Goal: Task Accomplishment & Management: Complete application form

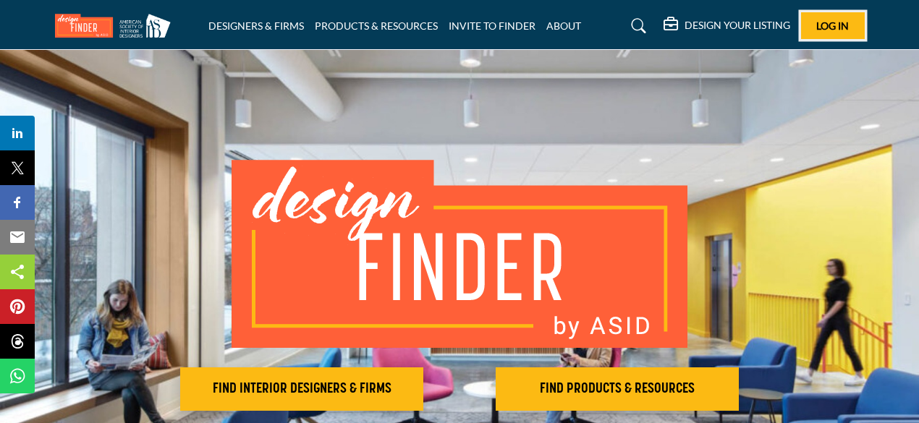
click at [841, 30] on span "Log In" at bounding box center [832, 26] width 33 height 12
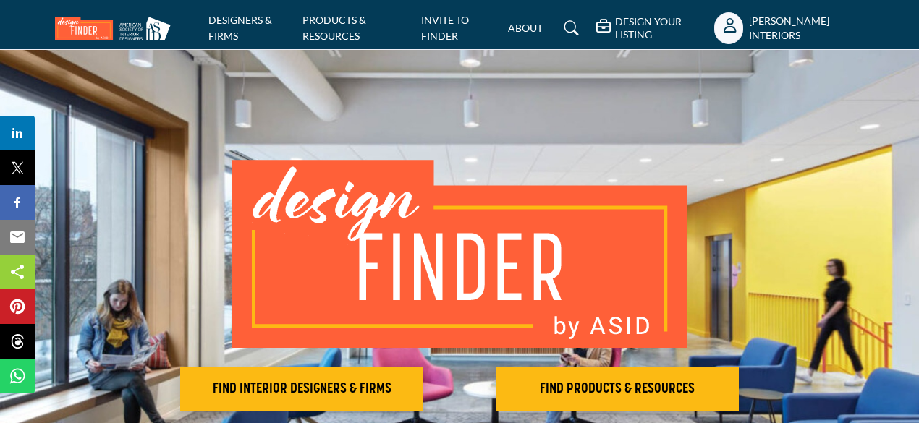
click at [735, 30] on icon "Show hide supplier dropdown" at bounding box center [729, 25] width 13 height 14
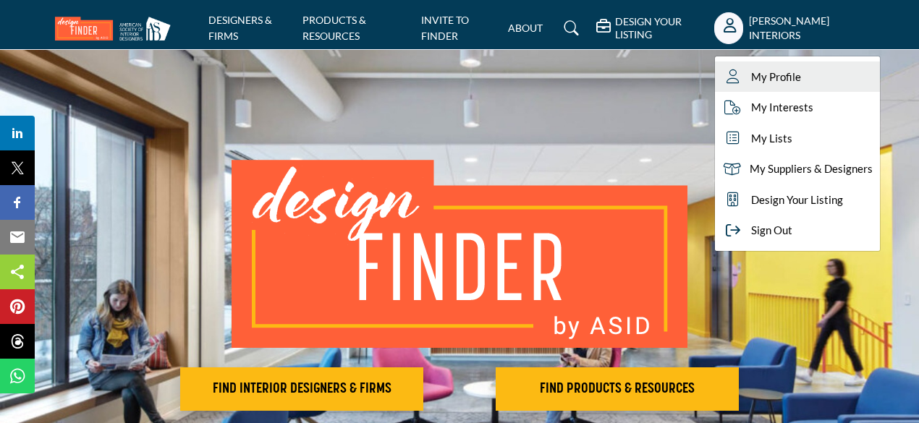
click at [763, 76] on span "My Profile" at bounding box center [776, 77] width 50 height 17
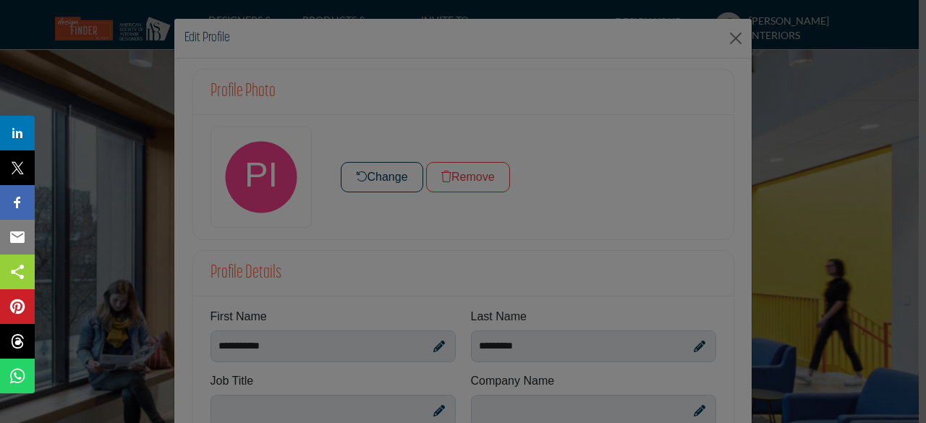
click at [426, 224] on div at bounding box center [463, 211] width 926 height 423
click at [721, 30] on div at bounding box center [463, 211] width 926 height 423
click at [734, 35] on div at bounding box center [463, 211] width 926 height 423
click at [87, 102] on div at bounding box center [463, 211] width 926 height 423
click at [730, 37] on div at bounding box center [463, 211] width 926 height 423
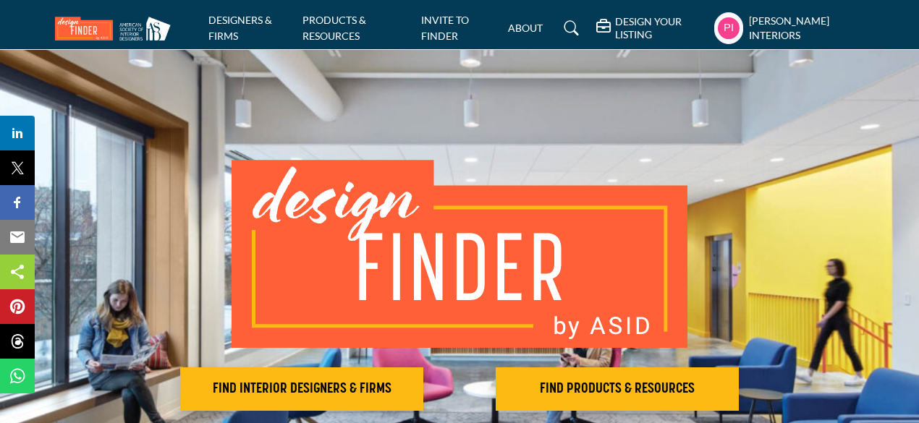
click at [738, 20] on profile-featured-6ea43270-f094-4f92-8ef1-0a7b1cd4230f "Show hide supplier dropdown" at bounding box center [728, 28] width 29 height 32
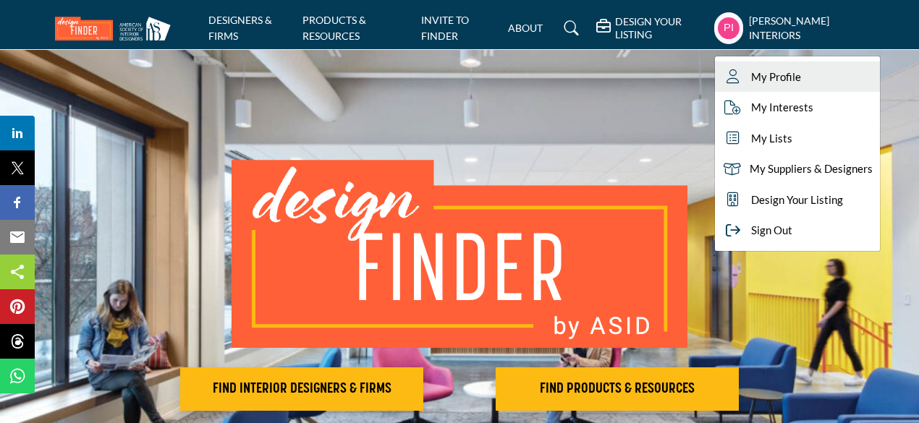
click at [793, 82] on span "My Profile" at bounding box center [776, 77] width 50 height 17
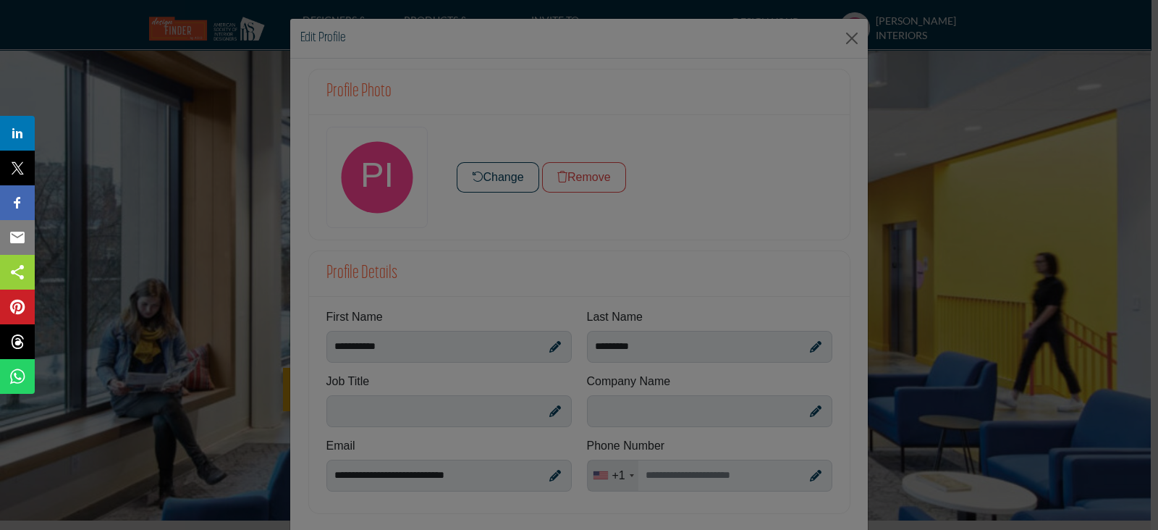
click at [848, 37] on div at bounding box center [579, 265] width 1158 height 530
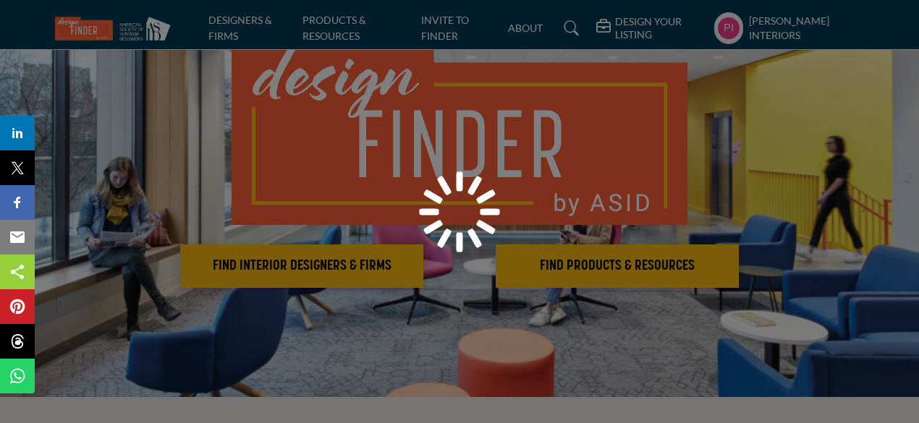
scroll to position [145, 0]
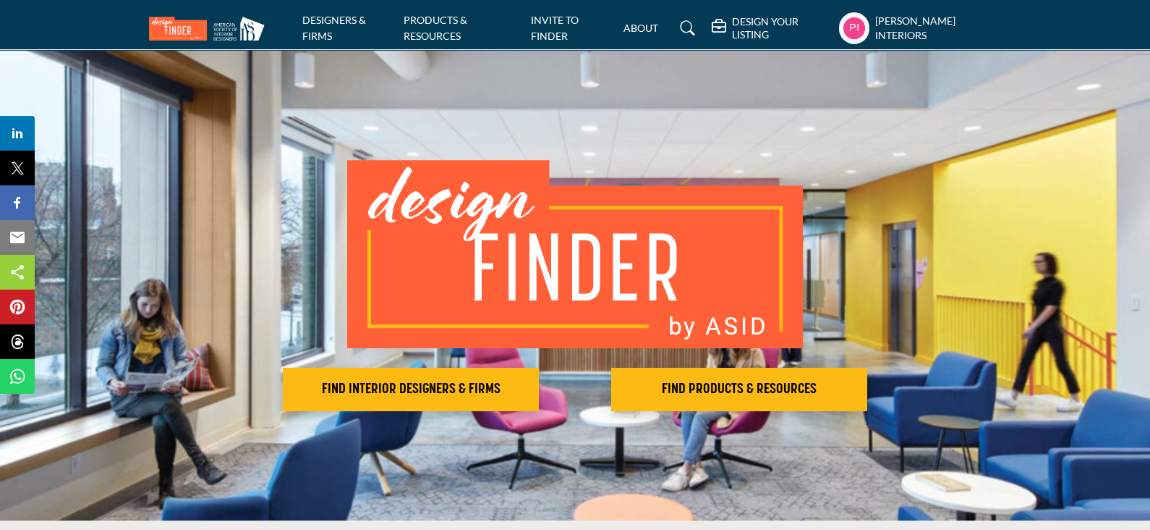
click at [764, 34] on h5 "DESIGN YOUR LISTING" at bounding box center [782, 28] width 100 height 26
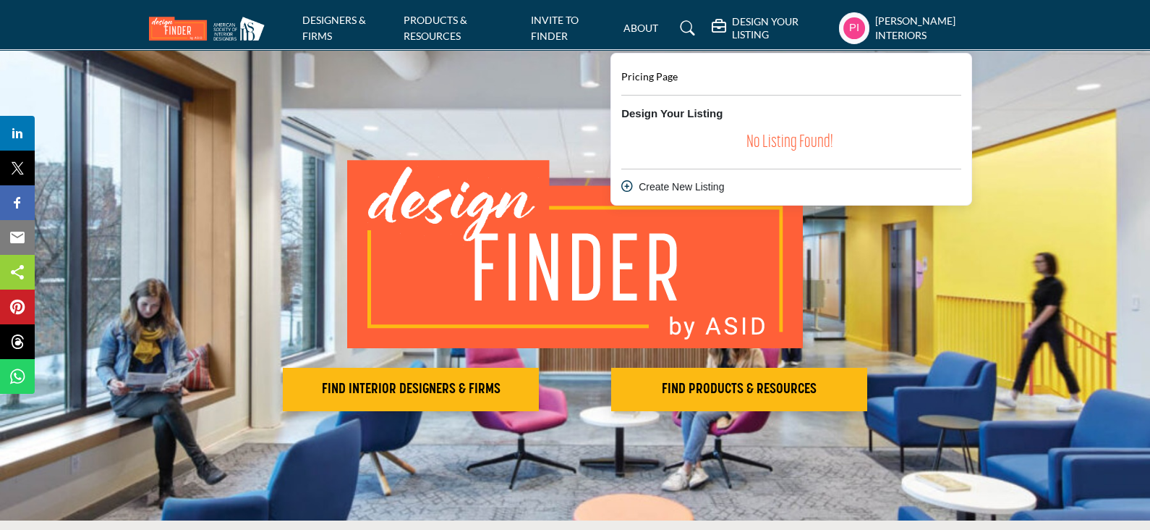
click at [656, 190] on div "Create New Listing" at bounding box center [791, 186] width 340 height 15
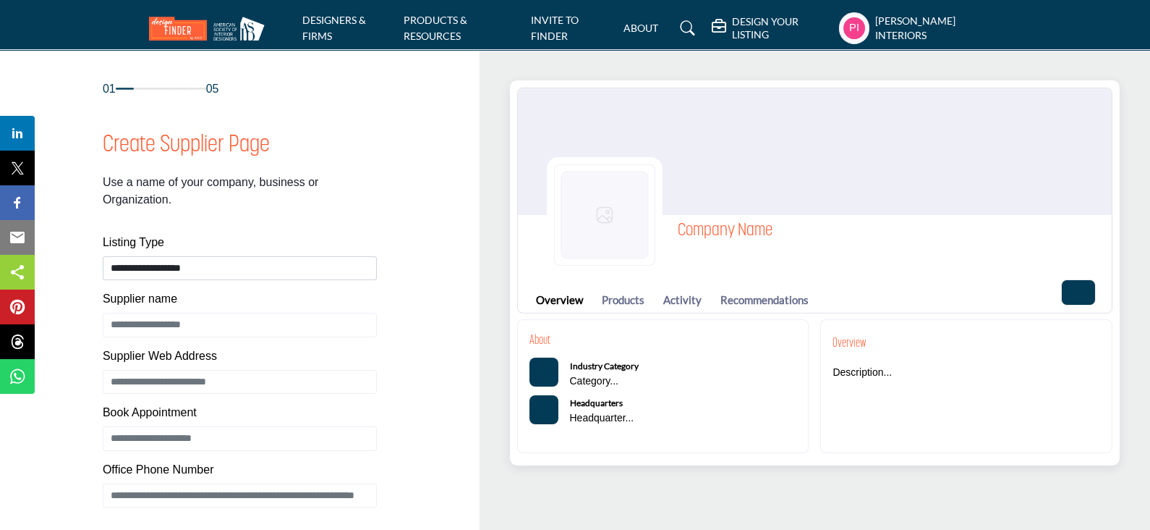
click at [597, 372] on div "Industry Category Category..." at bounding box center [604, 373] width 69 height 32
click at [595, 227] on img at bounding box center [604, 214] width 101 height 101
click at [613, 210] on img at bounding box center [604, 214] width 101 height 101
click at [152, 266] on select "**********" at bounding box center [240, 268] width 274 height 24
select select "**********"
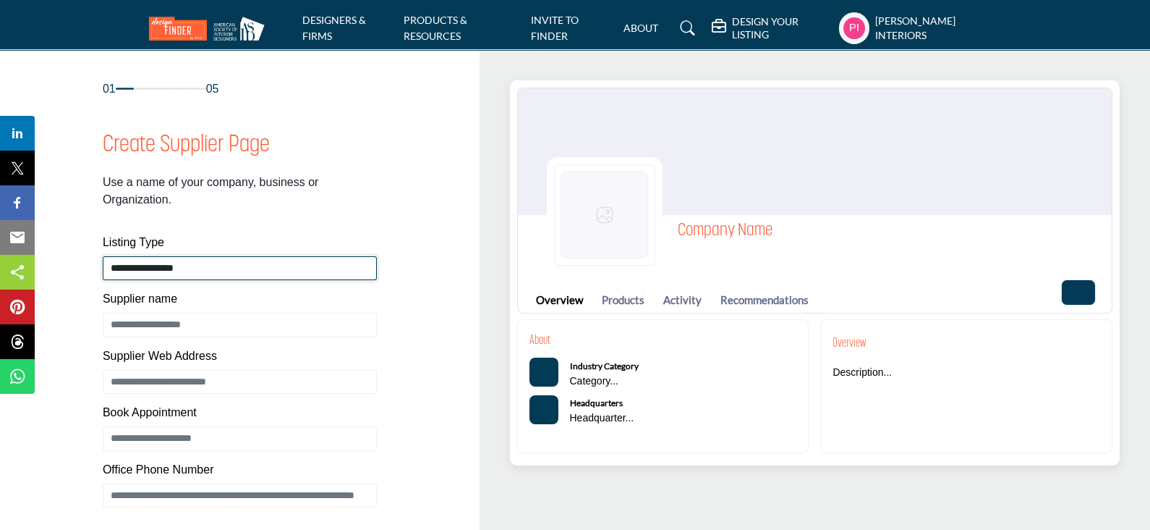
click at [103, 256] on select "**********" at bounding box center [240, 268] width 274 height 24
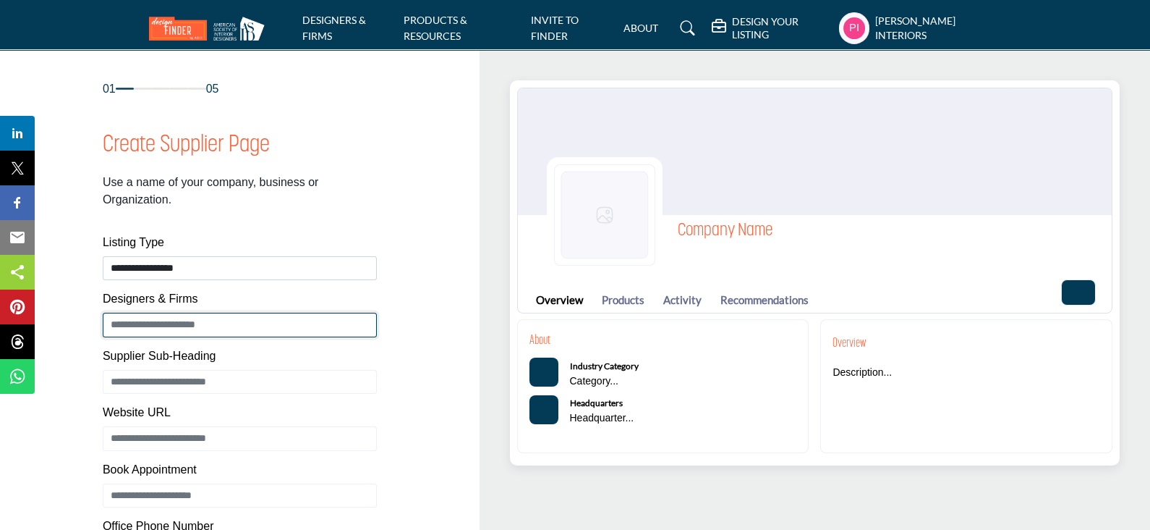
click at [153, 327] on input "Enter Supplier name" at bounding box center [240, 325] width 274 height 25
paste input "**********"
type input "**********"
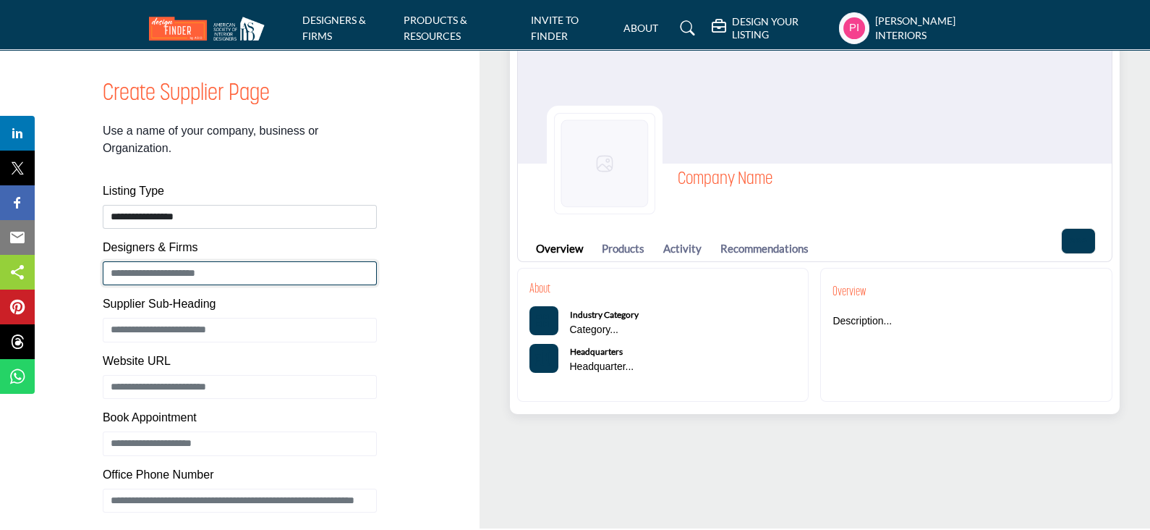
scroll to position [90, 0]
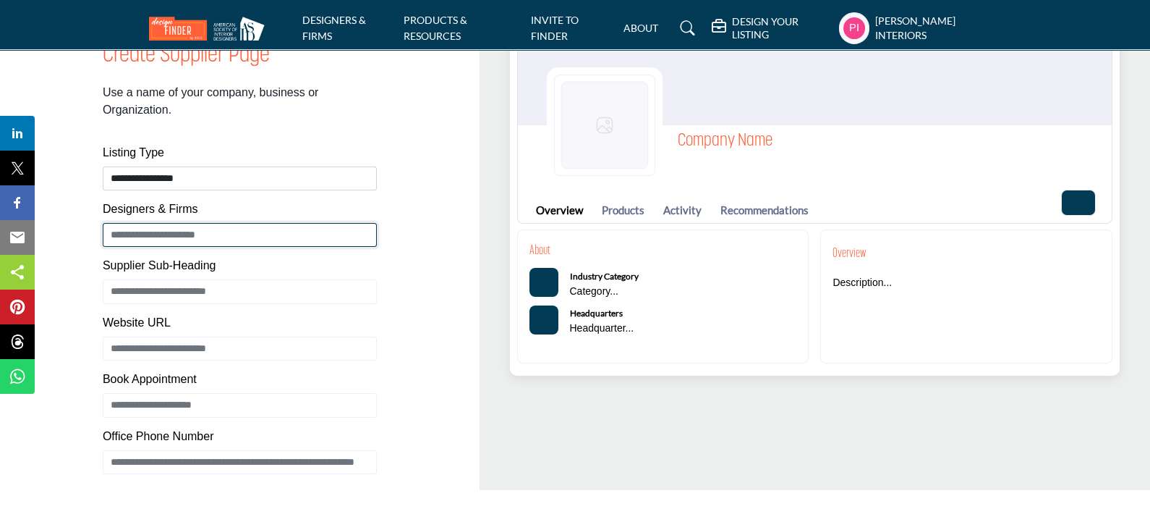
click at [166, 227] on input "Enter Supplier name" at bounding box center [240, 235] width 274 height 24
paste input "**********"
type input "**********"
click at [80, 250] on div "01 05 Create Supplier Page Listing Type Website URL" at bounding box center [240, 300] width 434 height 618
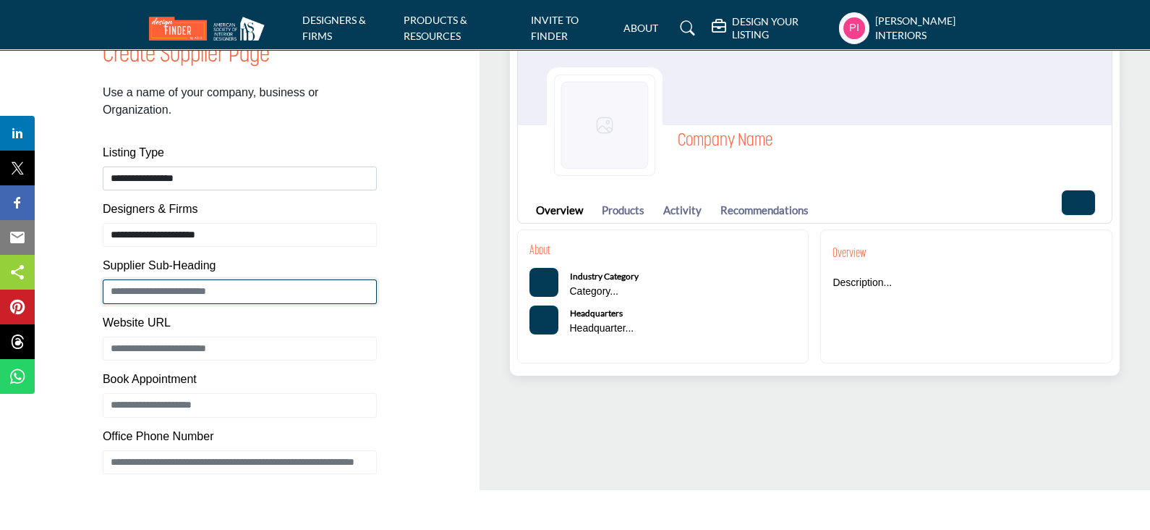
click at [152, 289] on input "Enter Supplier Sub-Heading" at bounding box center [240, 291] width 274 height 25
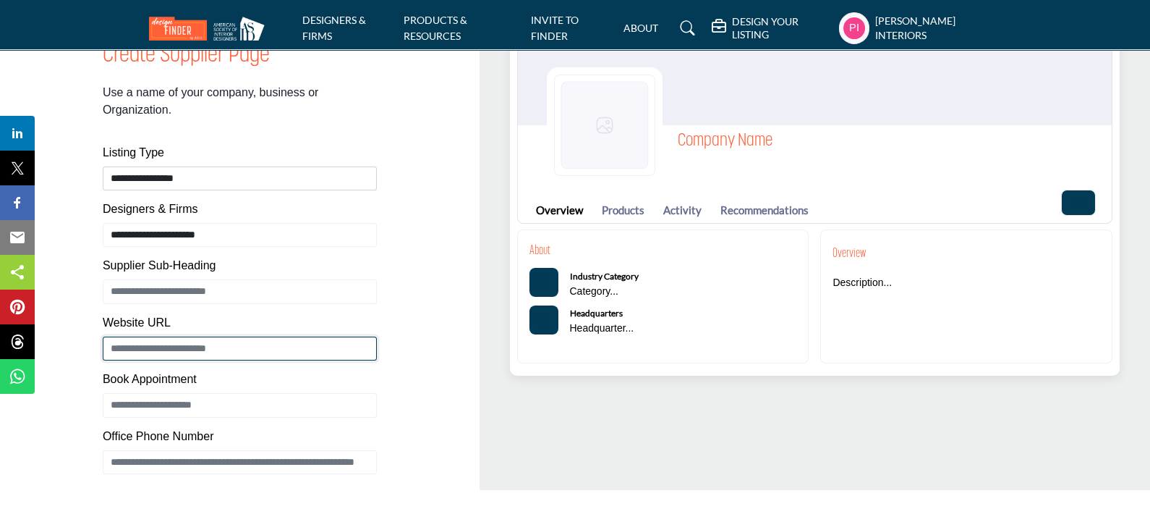
click at [147, 346] on input "Enter Supplier Web Address" at bounding box center [240, 348] width 274 height 25
click at [153, 349] on input "Enter Supplier Web Address" at bounding box center [240, 348] width 274 height 25
paste input "**********"
type input "**********"
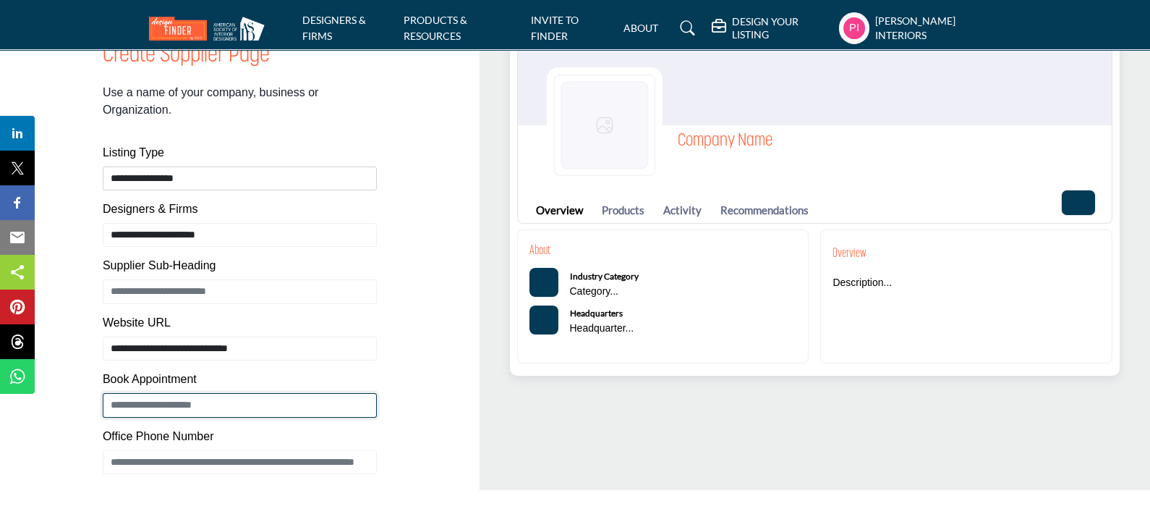
click at [208, 402] on input "Enter Book Appointment" at bounding box center [240, 405] width 274 height 25
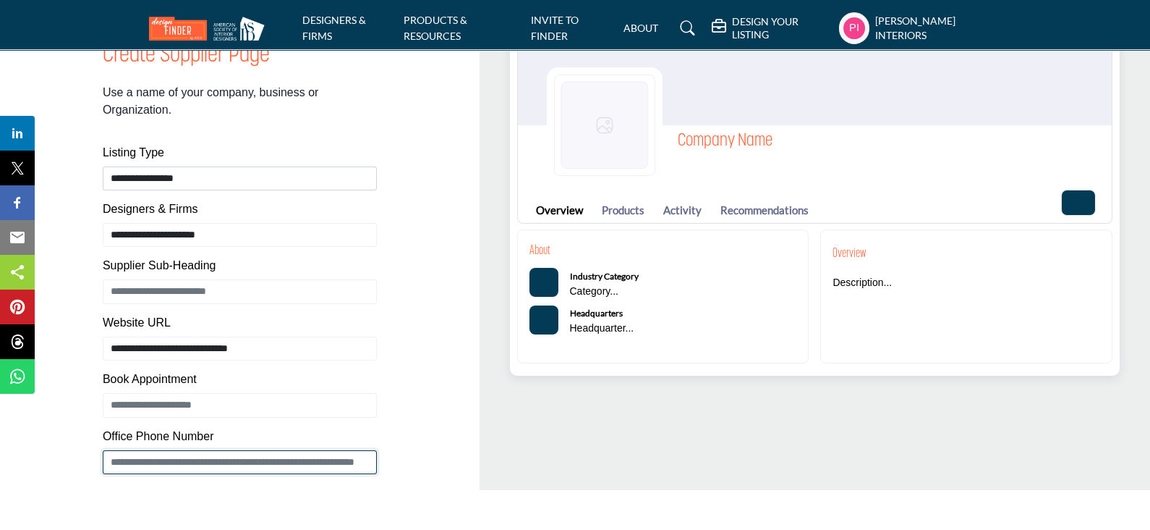
click at [143, 461] on input "Enter Office Phone Number Include country code e.g. +1.987.654.3210" at bounding box center [240, 462] width 274 height 25
click at [141, 459] on input "Enter Office Phone Number Include country code e.g. +1.987.654.3210" at bounding box center [240, 462] width 274 height 25
paste input "**********"
type input "**********"
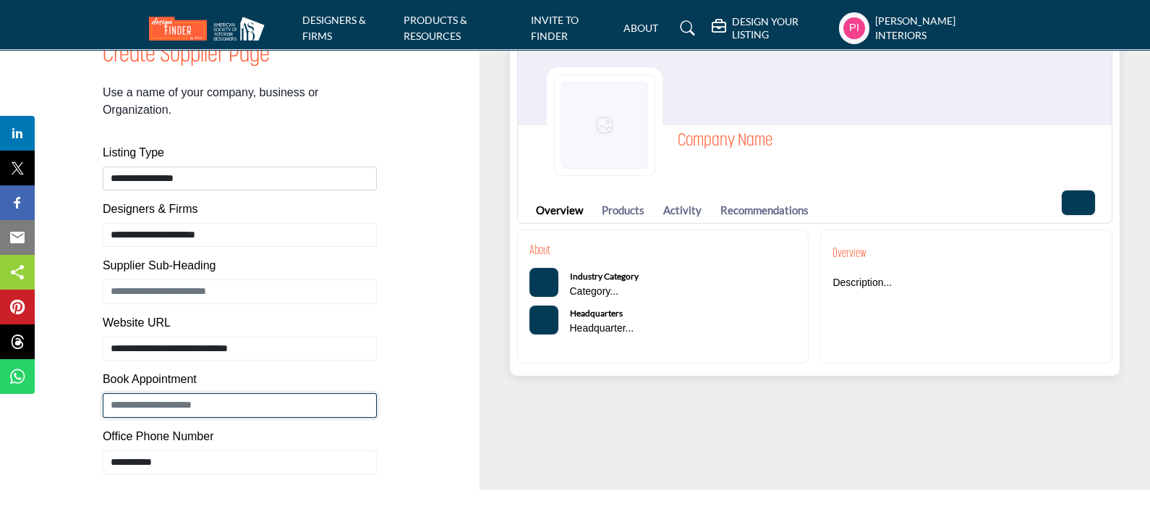
click at [147, 401] on input "Enter Book Appointment" at bounding box center [240, 405] width 274 height 25
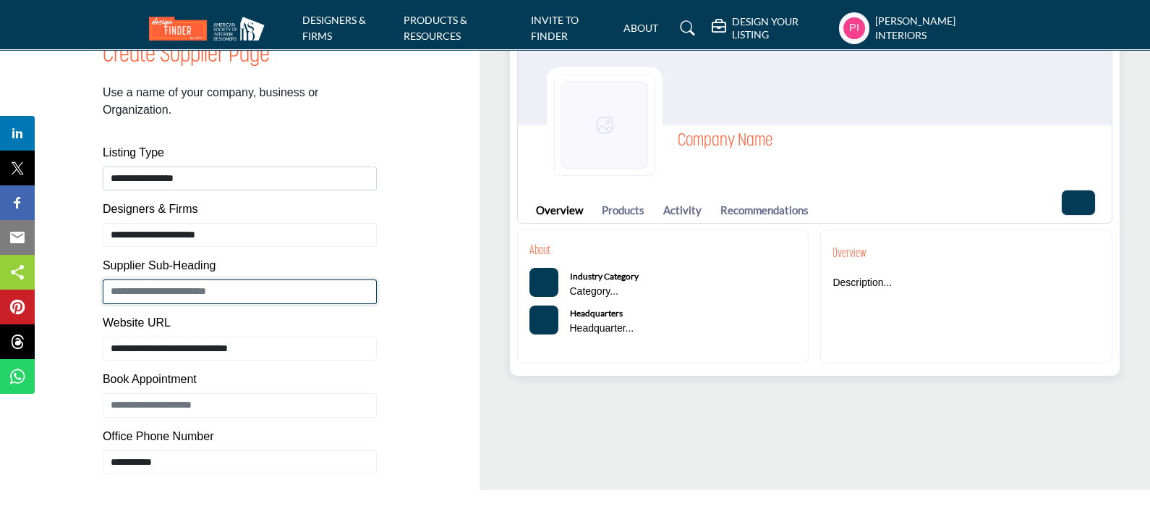
click at [138, 296] on input "Enter Supplier Sub-Heading" at bounding box center [240, 291] width 274 height 25
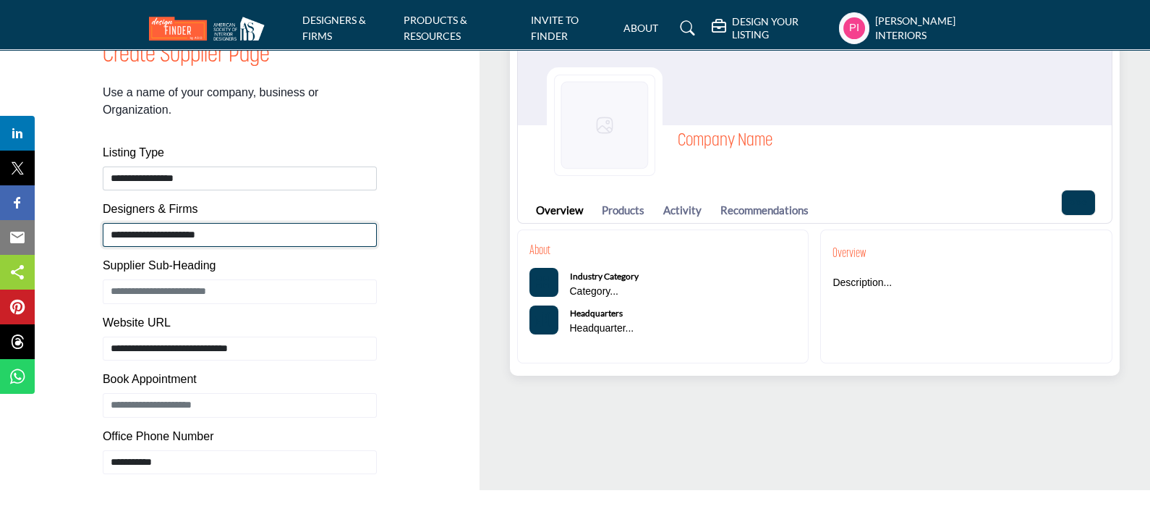
click at [148, 237] on input "**********" at bounding box center [240, 235] width 274 height 24
click at [271, 242] on input "**********" at bounding box center [240, 235] width 274 height 24
paste input "**********"
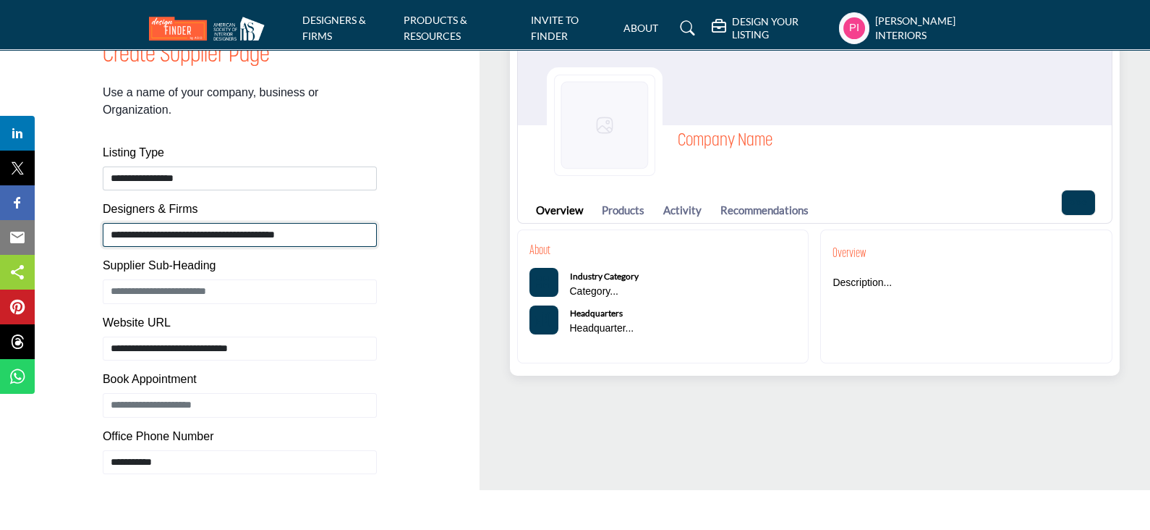
drag, startPoint x: 228, startPoint y: 237, endPoint x: 69, endPoint y: 231, distance: 159.3
click at [69, 231] on div "01 05 Create Supplier Page Listing Type Website URL" at bounding box center [240, 300] width 434 height 618
type input "**********"
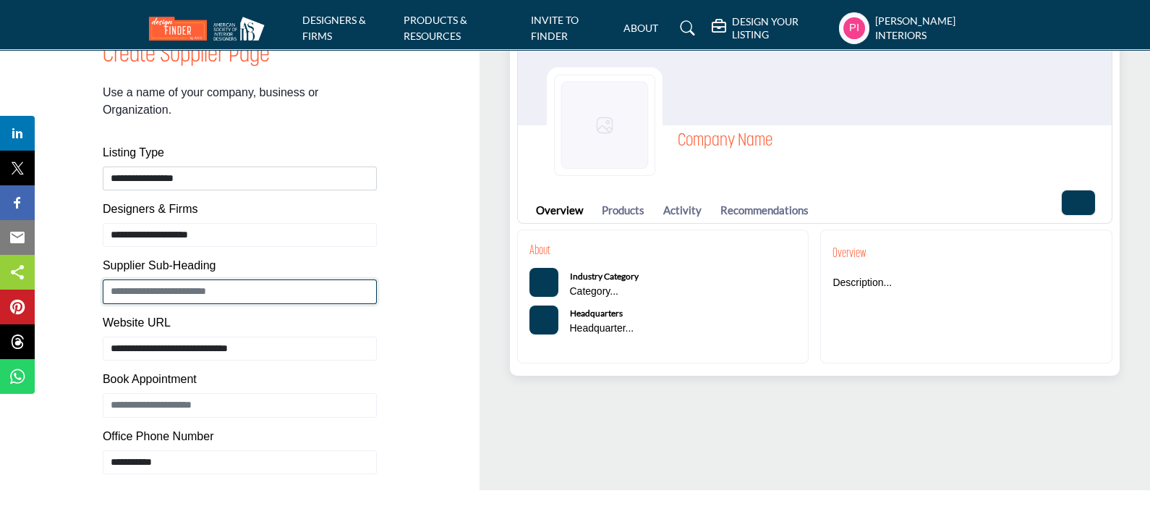
click at [131, 280] on input "Enter Supplier Sub-Heading" at bounding box center [240, 291] width 274 height 25
paste input "**********"
type input "**********"
click at [72, 452] on div "01 05 Create Supplier Page Listing Type Website URL" at bounding box center [240, 300] width 434 height 618
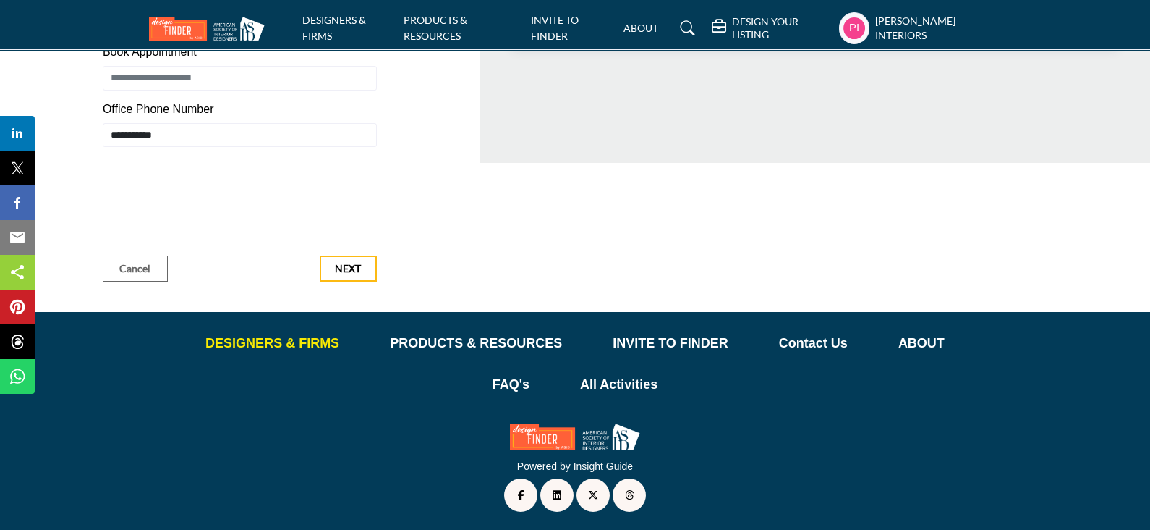
scroll to position [417, 0]
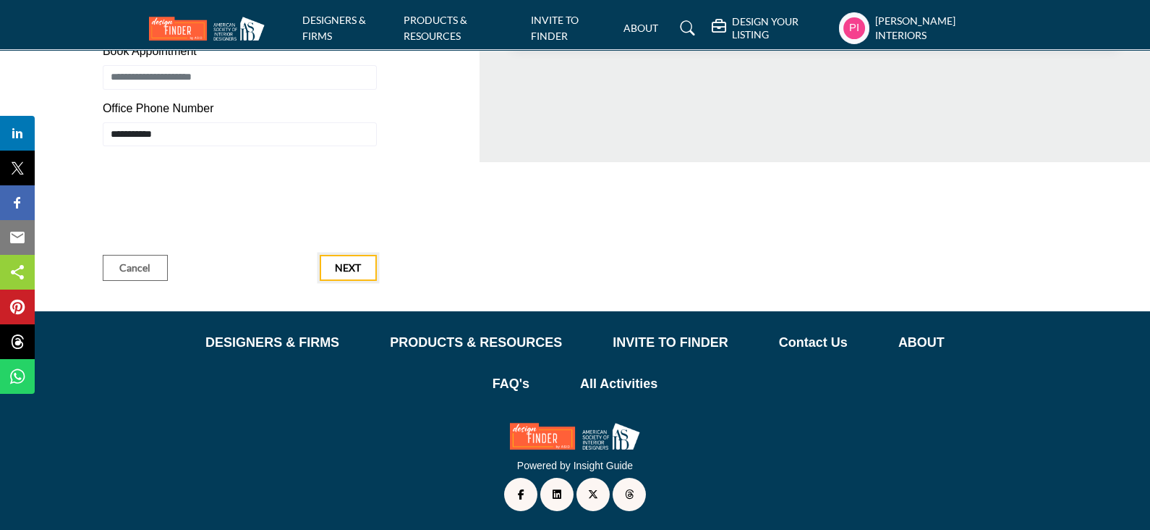
click at [351, 263] on span "Next" at bounding box center [348, 267] width 26 height 14
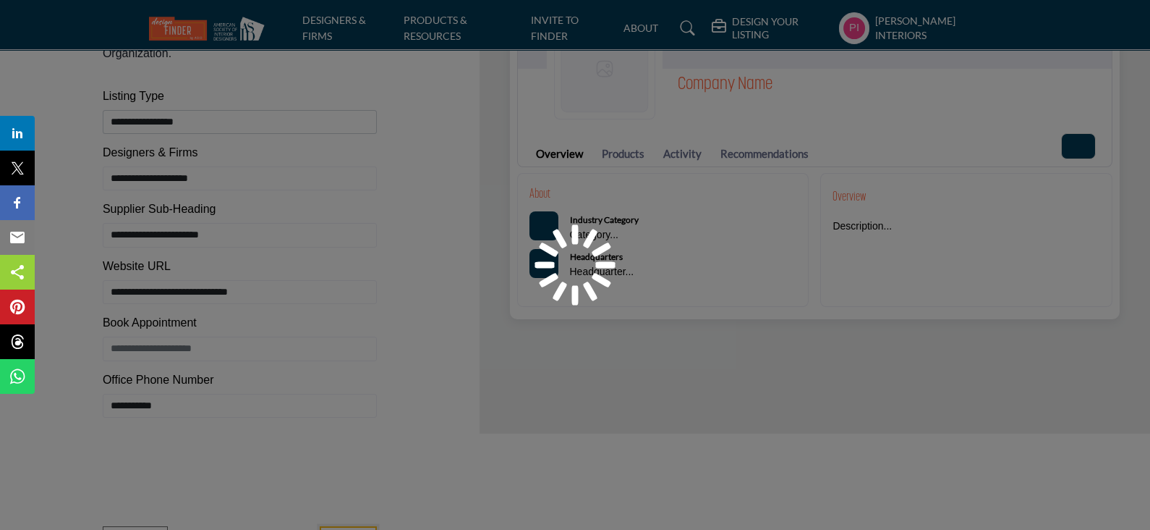
scroll to position [134, 0]
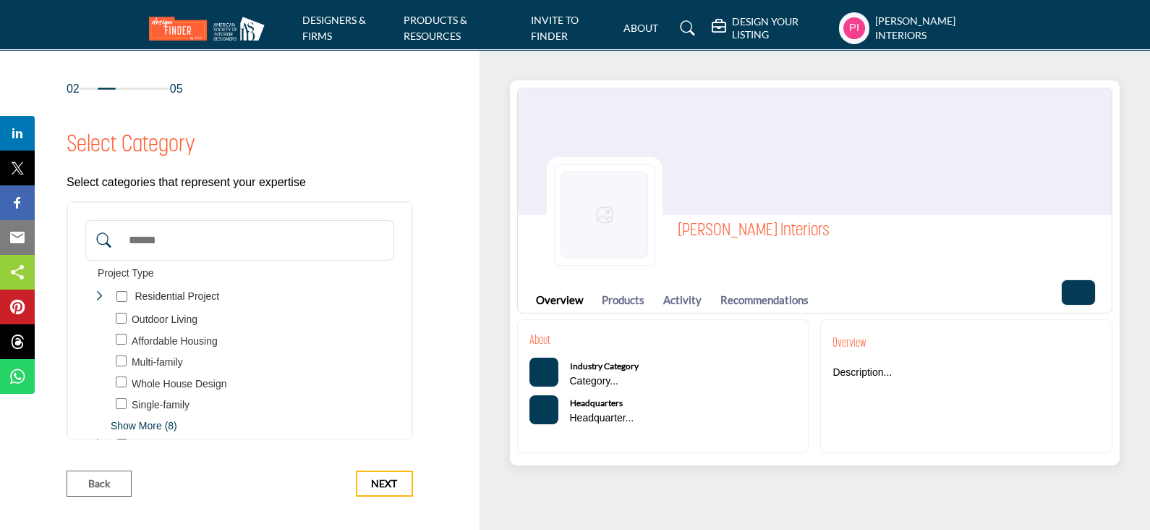
click at [161, 247] on input "Search Category" at bounding box center [255, 240] width 266 height 32
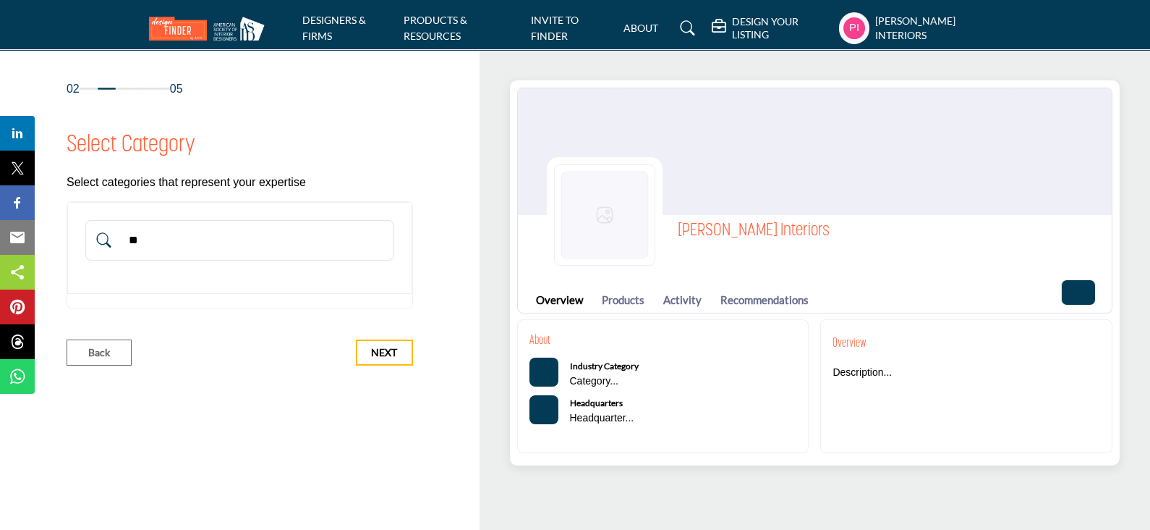
type input "*"
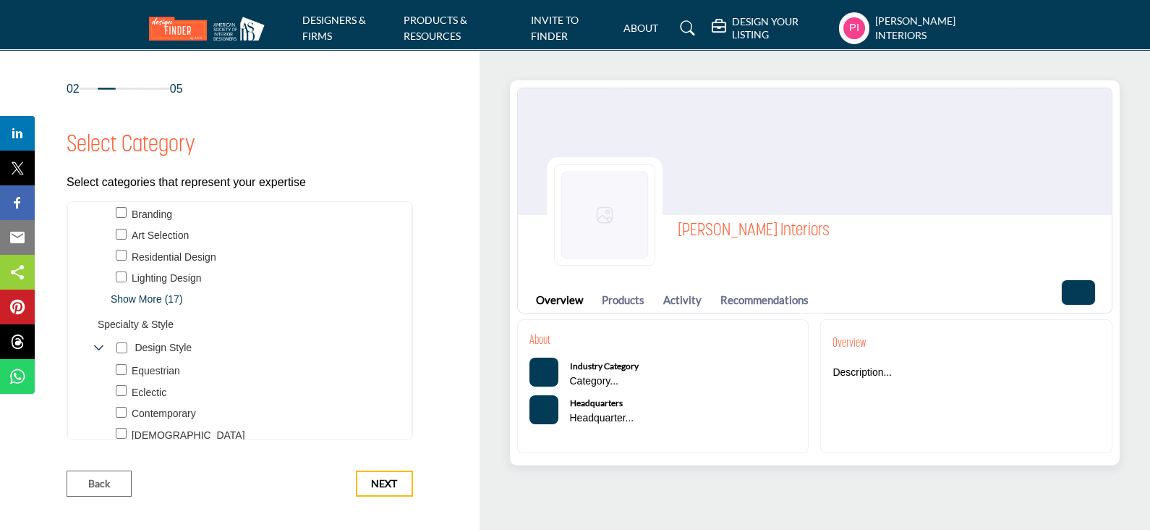
scroll to position [543, 0]
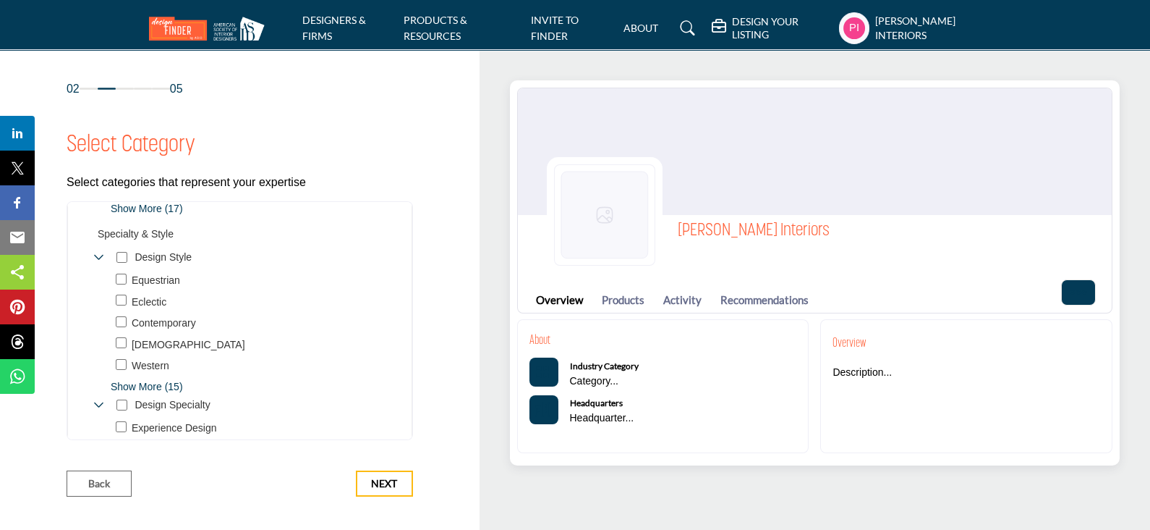
type input "***"
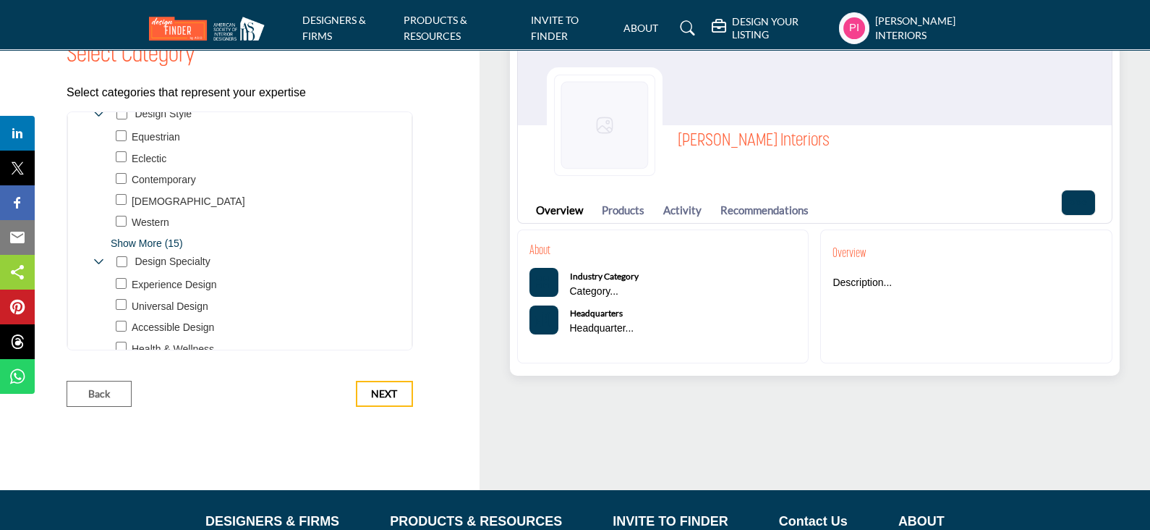
scroll to position [687, 0]
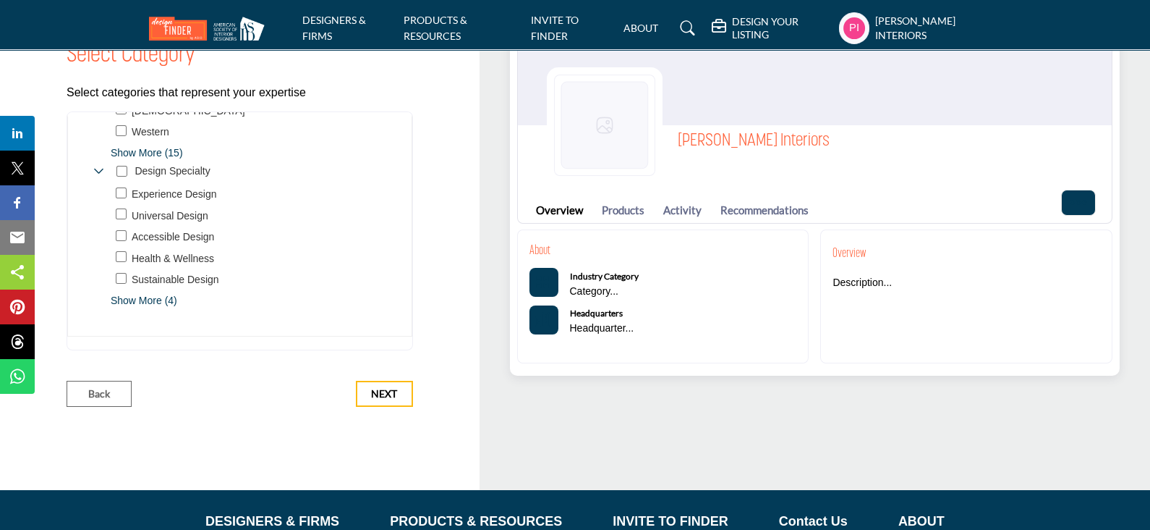
click at [136, 301] on span "Show More (4)" at bounding box center [253, 300] width 284 height 15
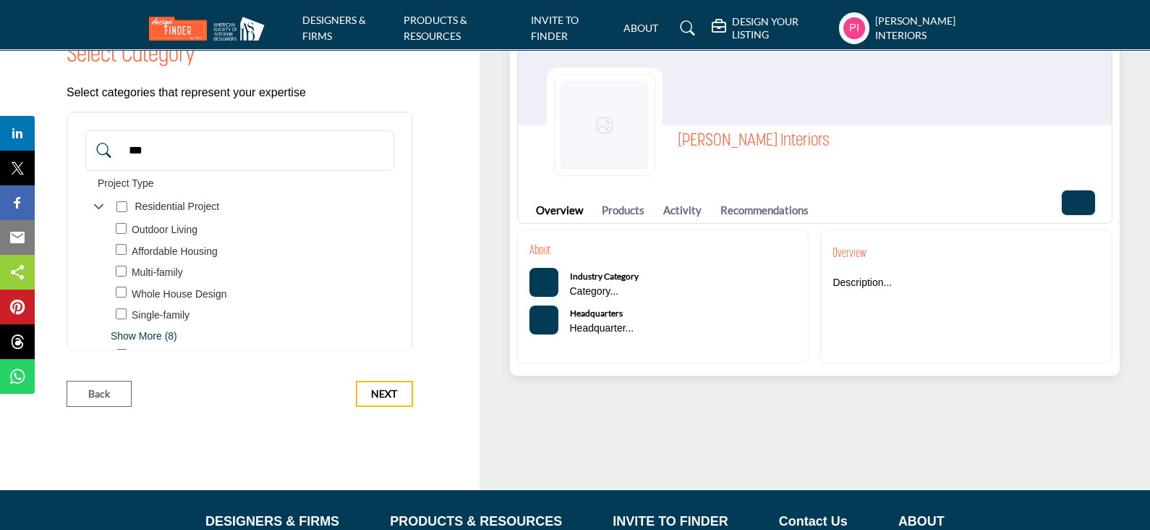
scroll to position [180, 0]
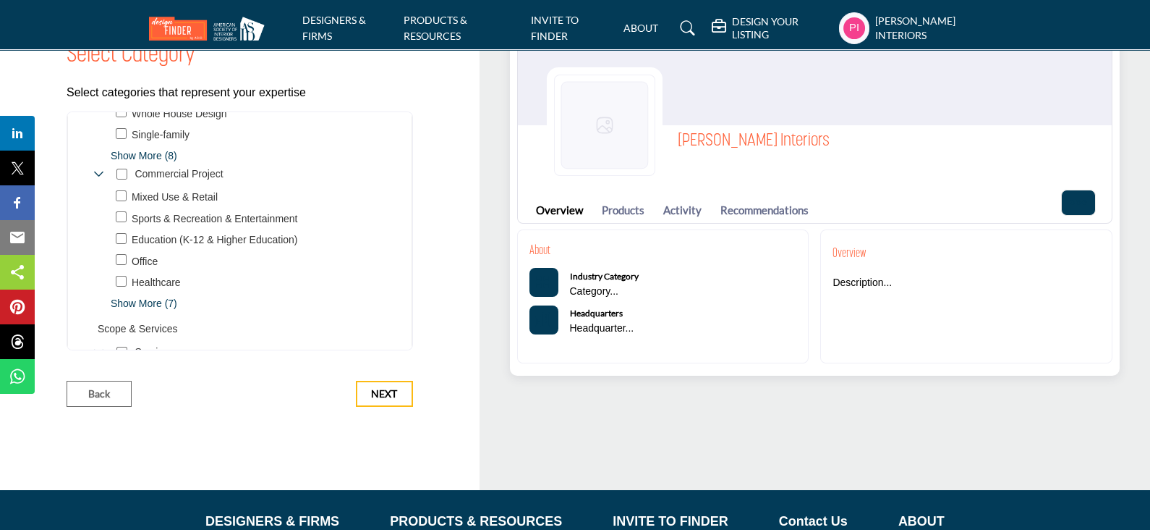
click at [127, 304] on span "Show More (7)" at bounding box center [253, 303] width 284 height 15
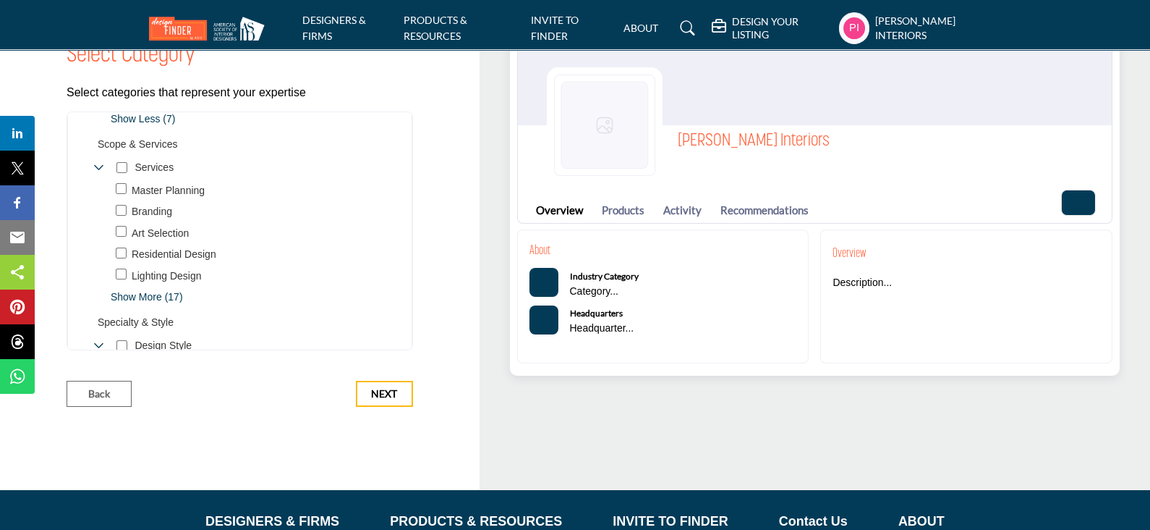
scroll to position [543, 0]
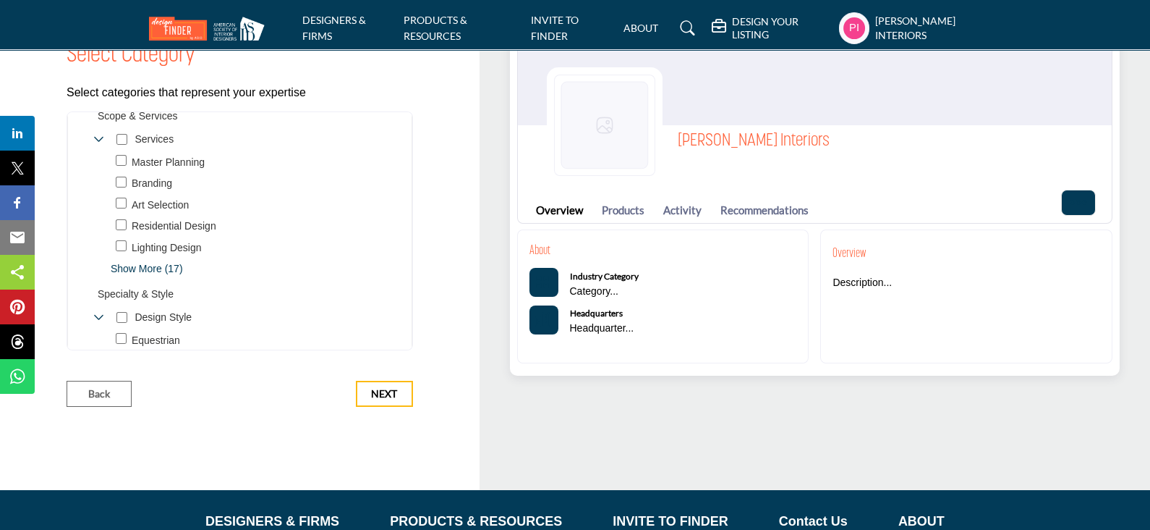
click at [130, 266] on span "Show More (17)" at bounding box center [253, 268] width 284 height 15
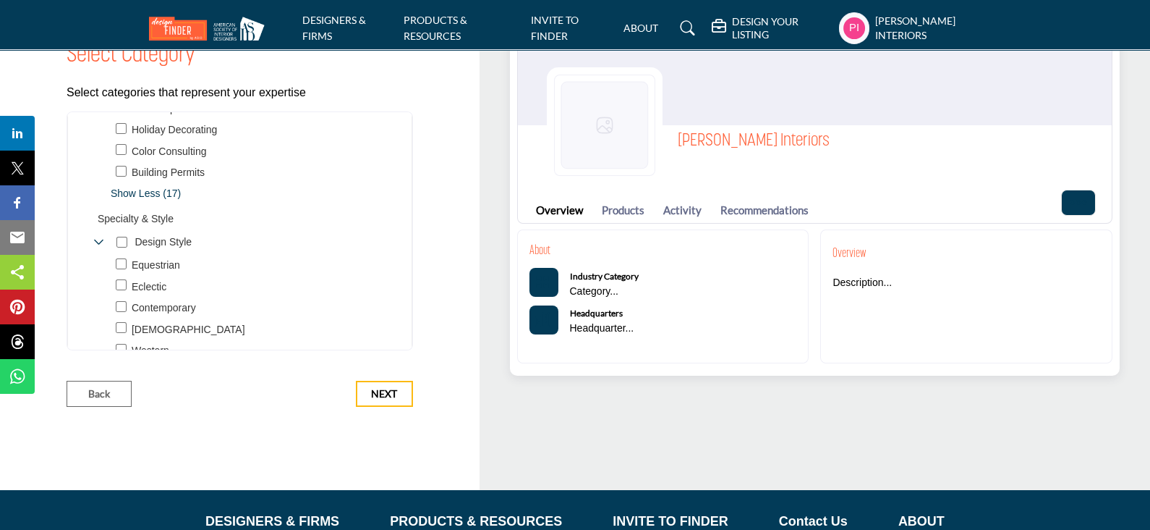
scroll to position [1085, 0]
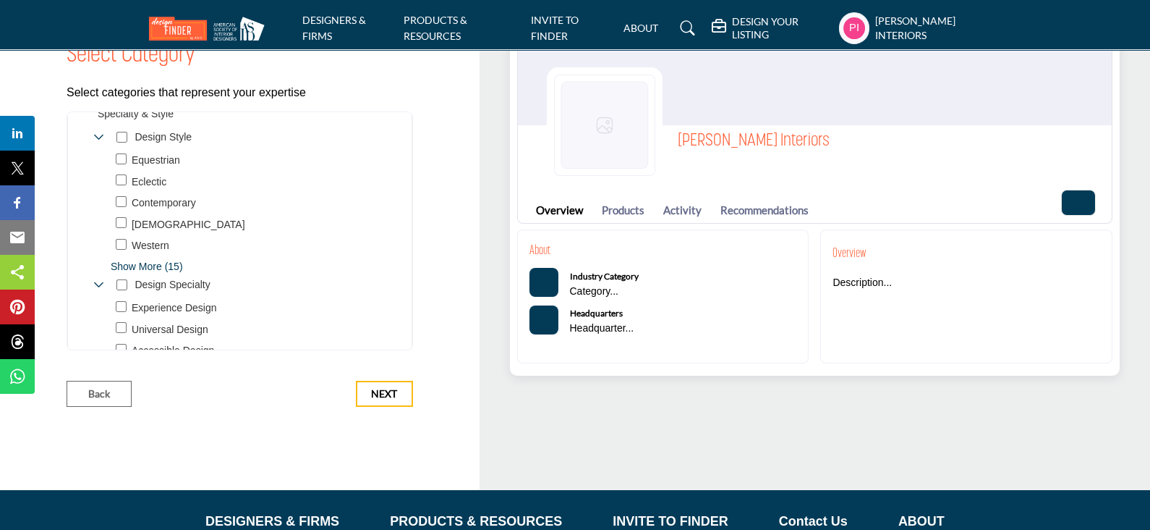
click at [107, 265] on div "Equestrian 7" at bounding box center [244, 214] width 299 height 122
click at [132, 266] on span "Show More (15)" at bounding box center [253, 266] width 284 height 15
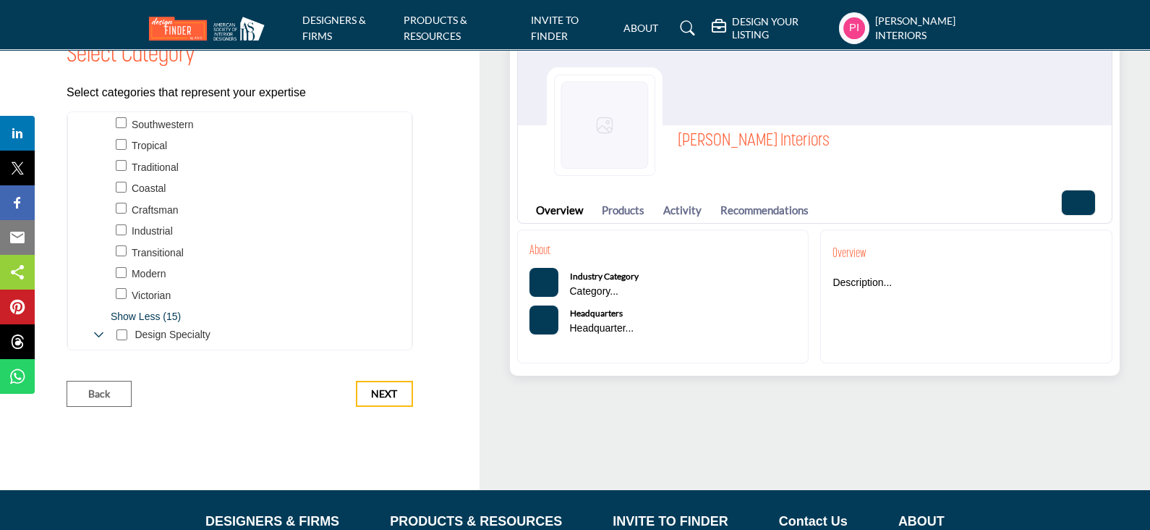
click at [118, 202] on div "Toggle Category" at bounding box center [121, 210] width 11 height 17
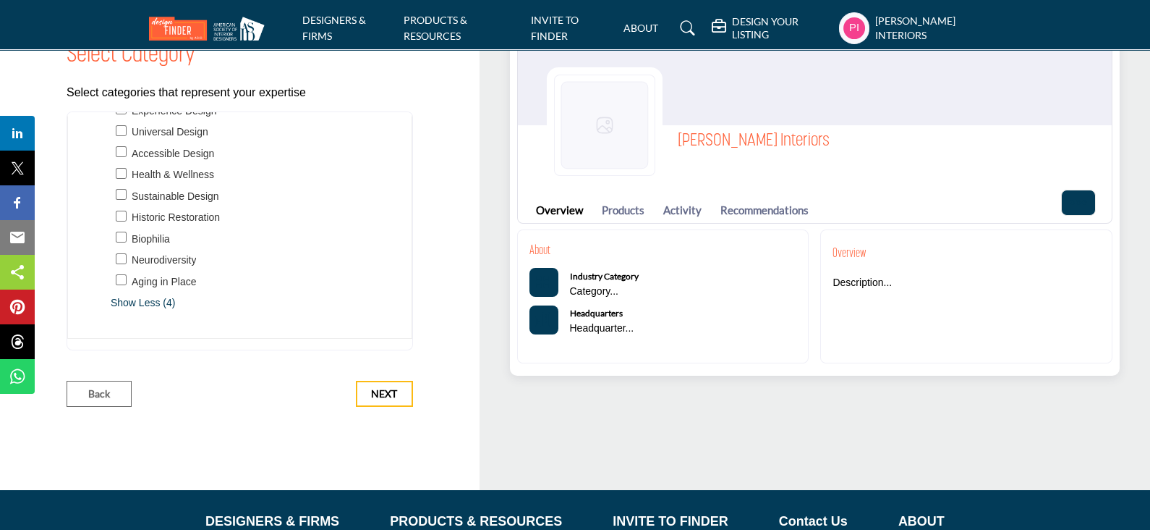
scroll to position [1605, 0]
click at [391, 390] on span "Next" at bounding box center [384, 393] width 26 height 14
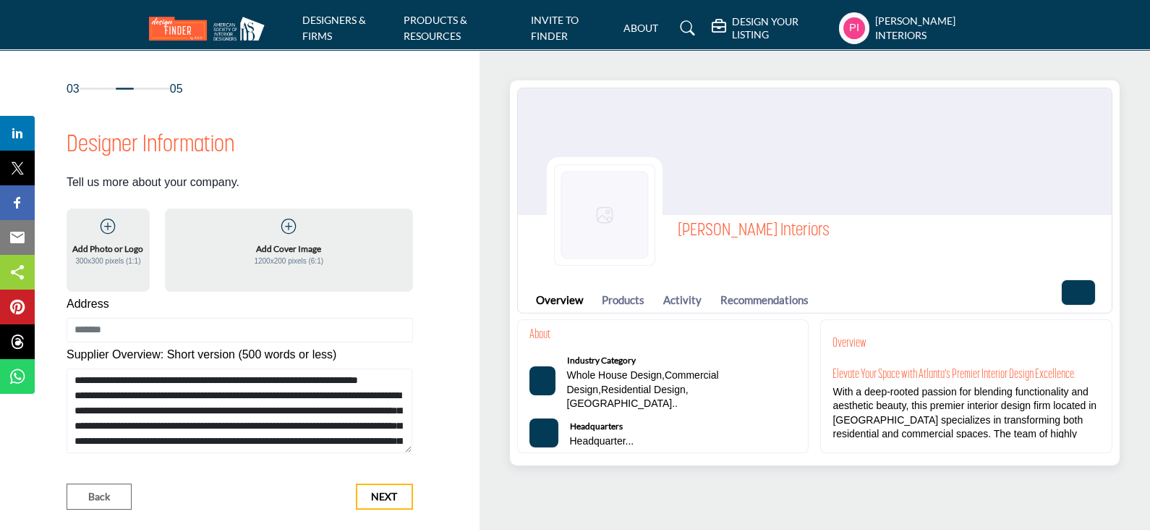
click at [105, 232] on icon at bounding box center [108, 226] width 14 height 14
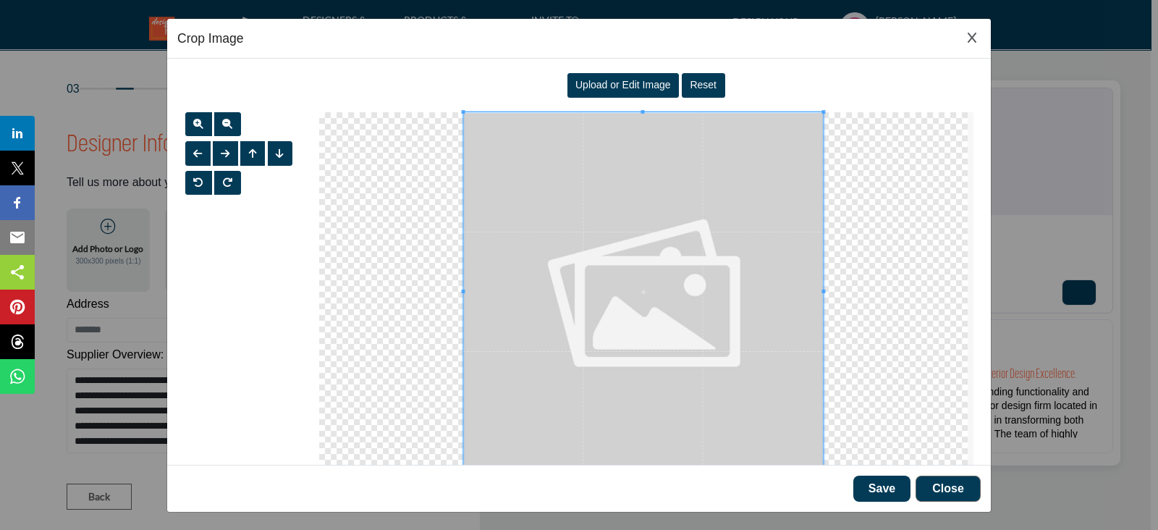
click at [624, 87] on span "Upload or Edit Image" at bounding box center [622, 85] width 95 height 12
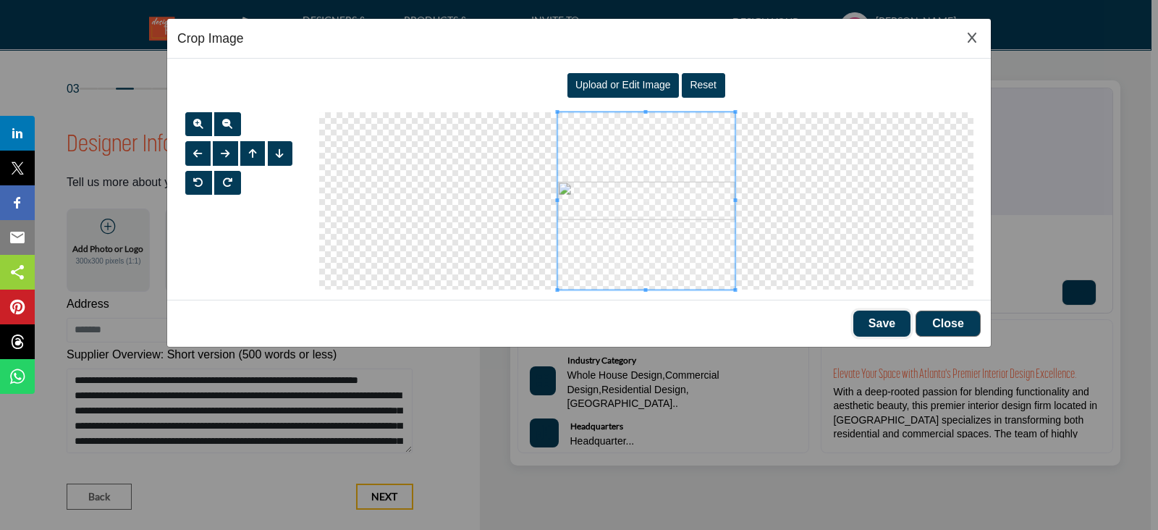
click at [867, 313] on button "Save" at bounding box center [881, 323] width 57 height 26
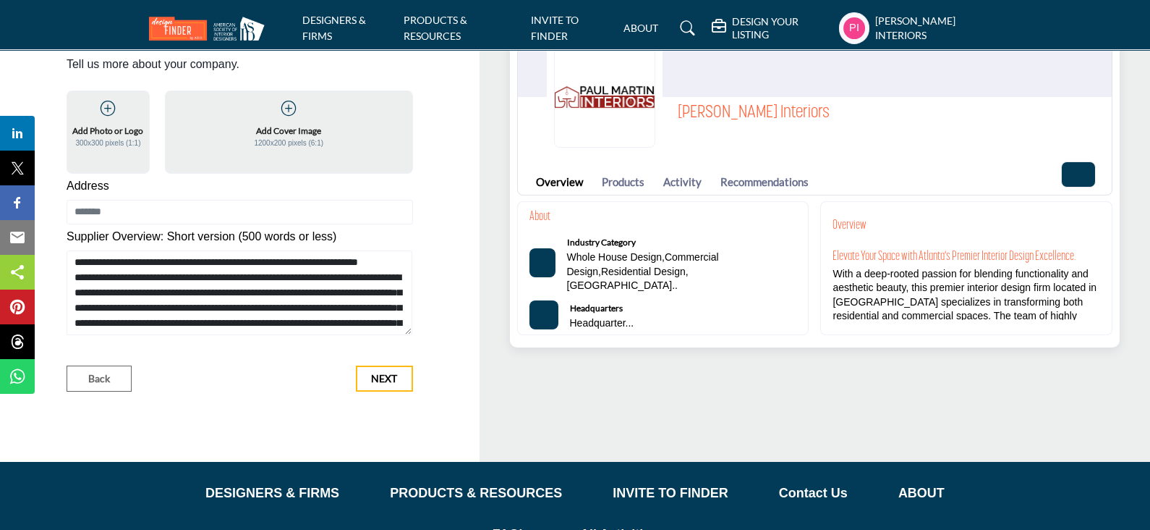
scroll to position [90, 0]
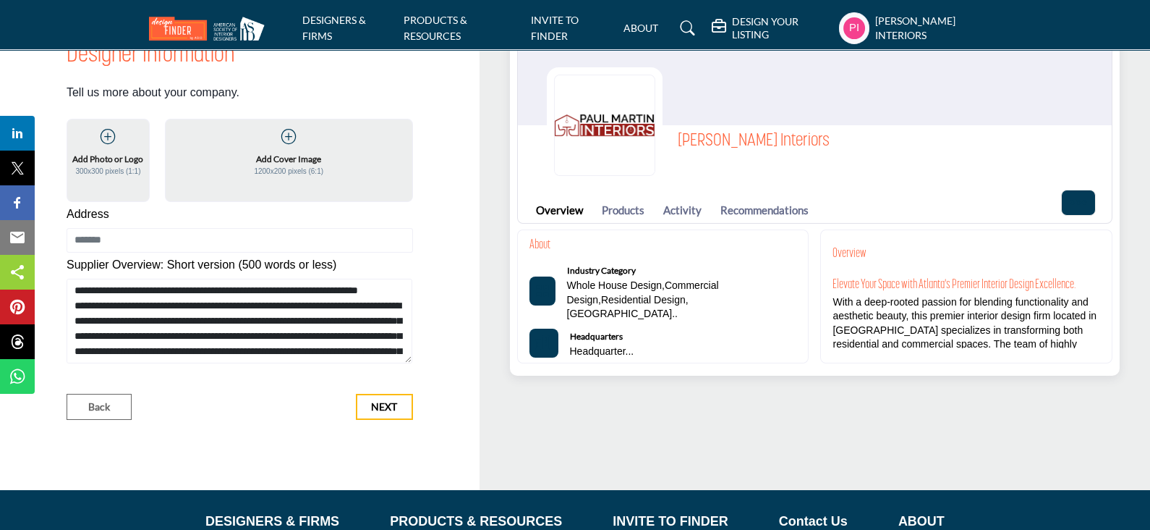
click at [279, 148] on div "Add Cover Image 1200x200 pixels (6:1)" at bounding box center [289, 153] width 221 height 50
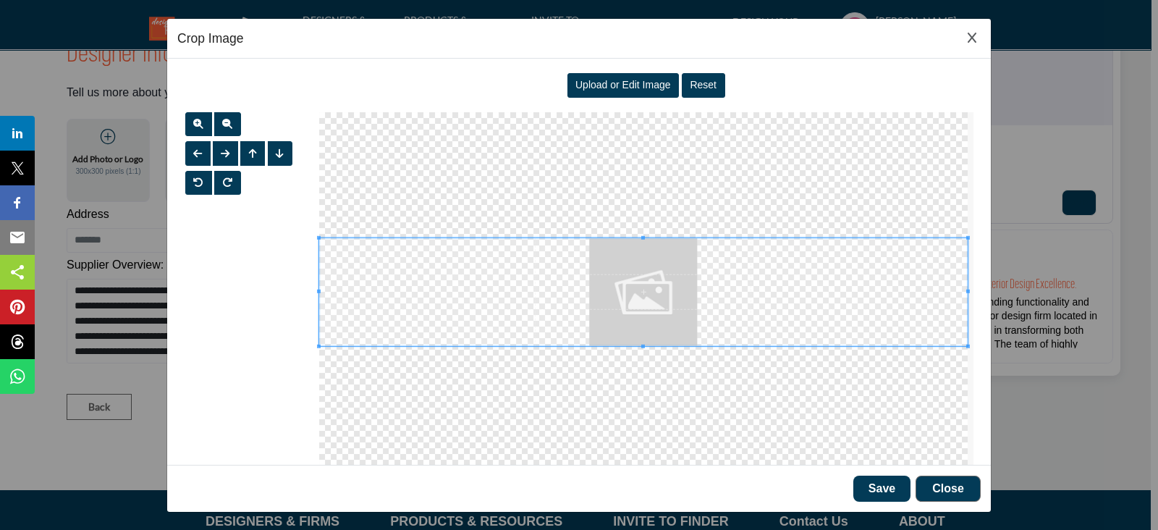
click at [605, 85] on span "Upload or Edit Image" at bounding box center [622, 85] width 95 height 12
click at [601, 76] on div "Upload or Edit Image" at bounding box center [623, 85] width 112 height 25
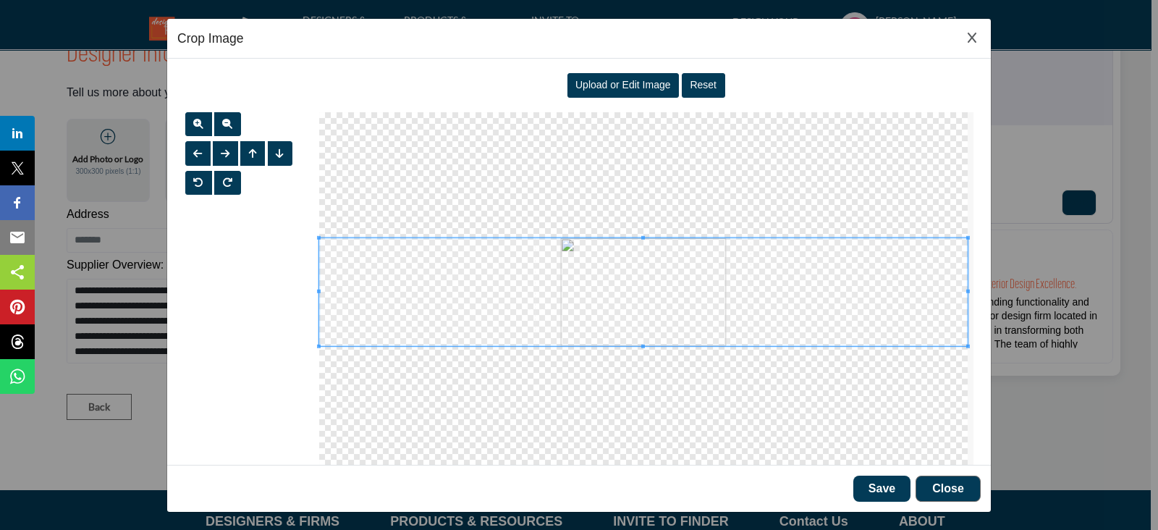
click at [629, 80] on span "Upload or Edit Image" at bounding box center [622, 85] width 95 height 12
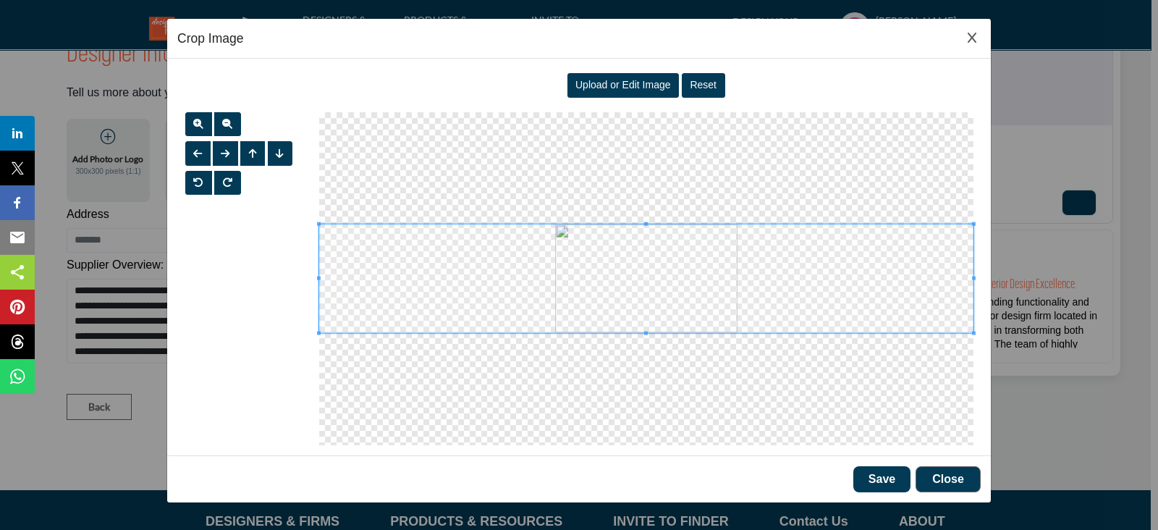
click at [629, 88] on span "Upload or Edit Image" at bounding box center [622, 85] width 95 height 12
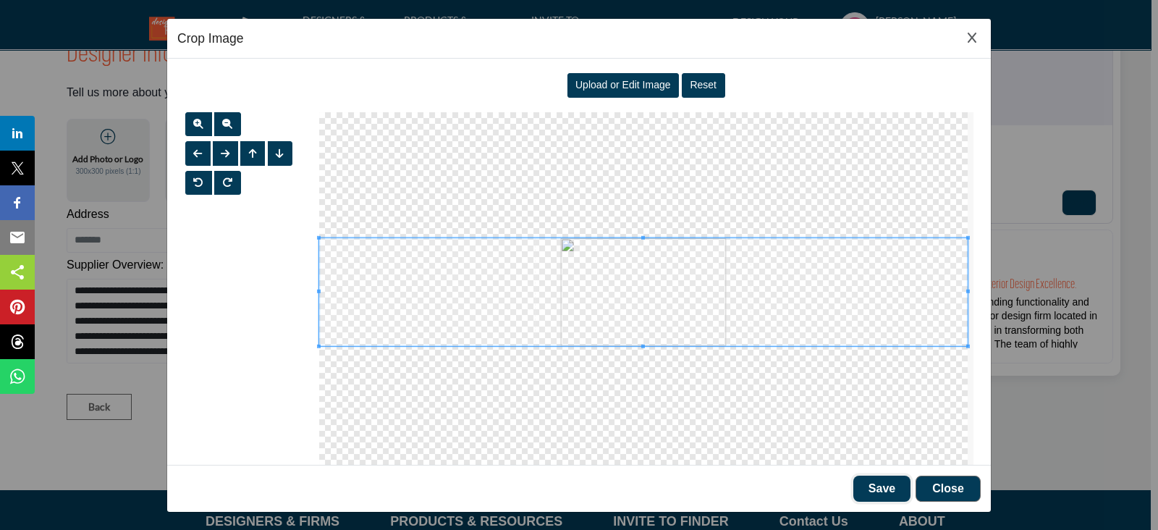
click at [890, 486] on button "Save" at bounding box center [881, 488] width 57 height 26
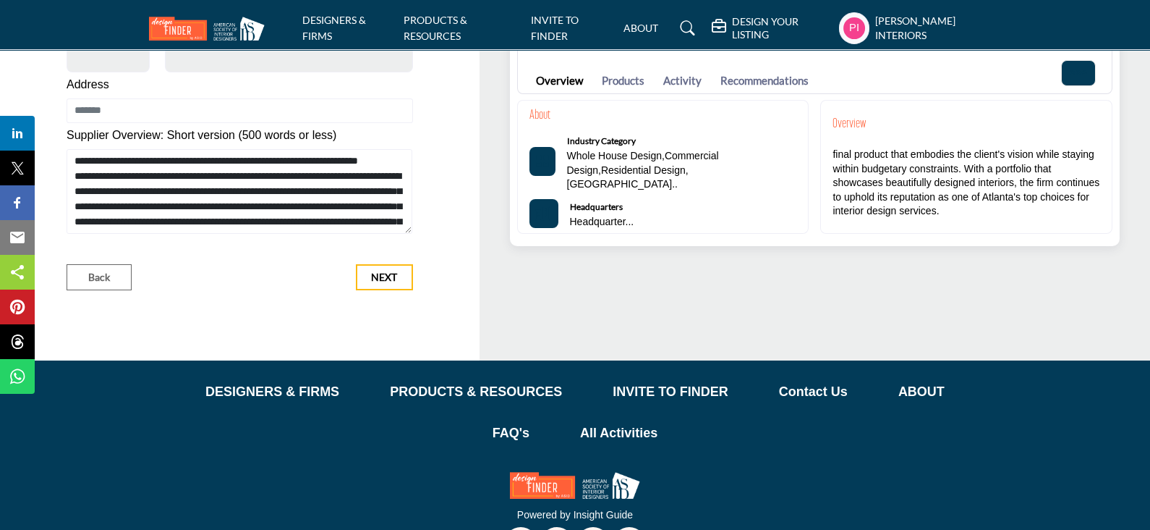
scroll to position [178, 0]
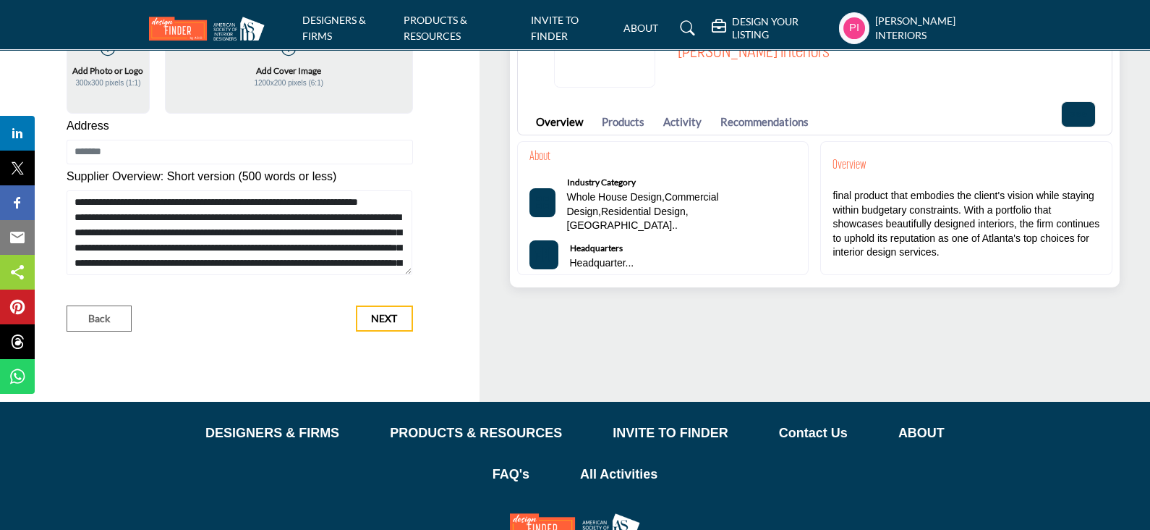
click at [934, 247] on p "Backed by memberships in esteemed design societies such as the IFDA, GAIDP, and…" at bounding box center [967, 167] width 268 height 184
click at [605, 354] on div "[PERSON_NAME] Interiors [PERSON_NAME] Interiors Overview Products Activity Reco…" at bounding box center [815, 137] width 671 height 530
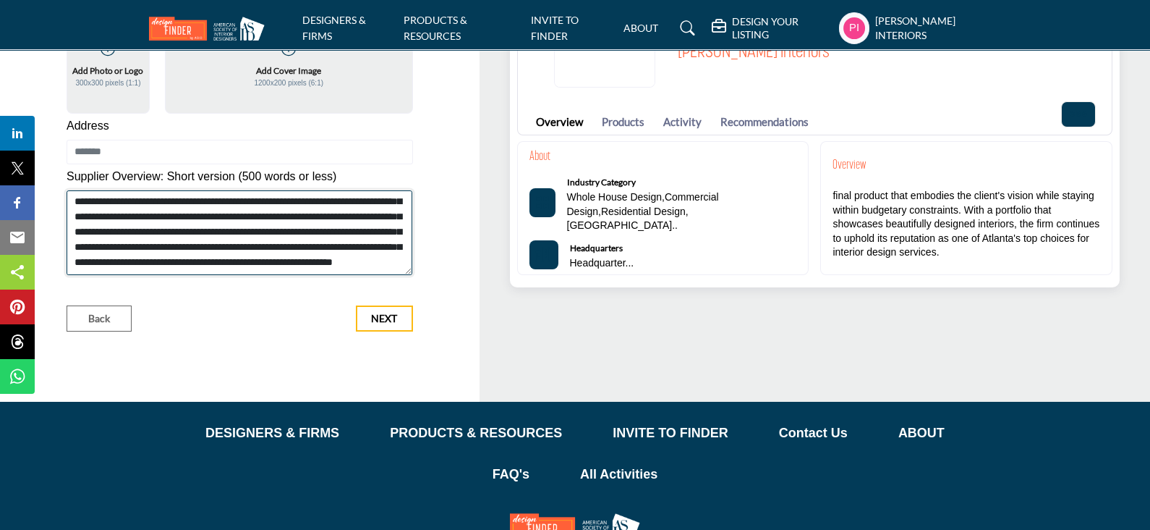
click at [207, 230] on textarea "Shortoverview" at bounding box center [240, 232] width 347 height 85
click at [202, 234] on textarea "Shortoverview" at bounding box center [240, 232] width 347 height 85
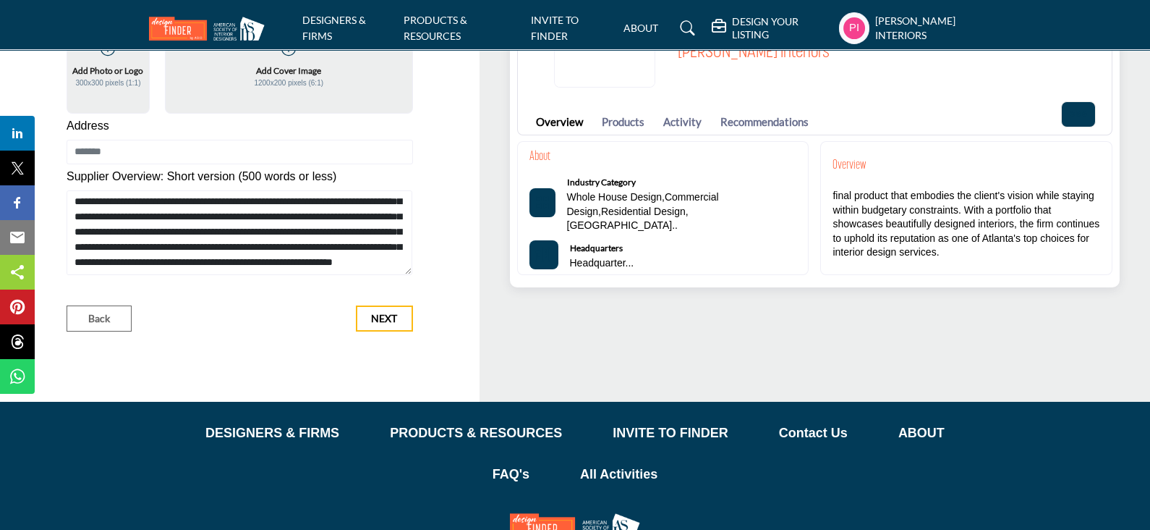
click at [212, 326] on div "Back Next" at bounding box center [240, 318] width 347 height 26
click at [112, 148] on input at bounding box center [240, 152] width 347 height 25
click at [90, 171] on div at bounding box center [211, 175] width 288 height 22
click at [109, 153] on input at bounding box center [240, 152] width 347 height 25
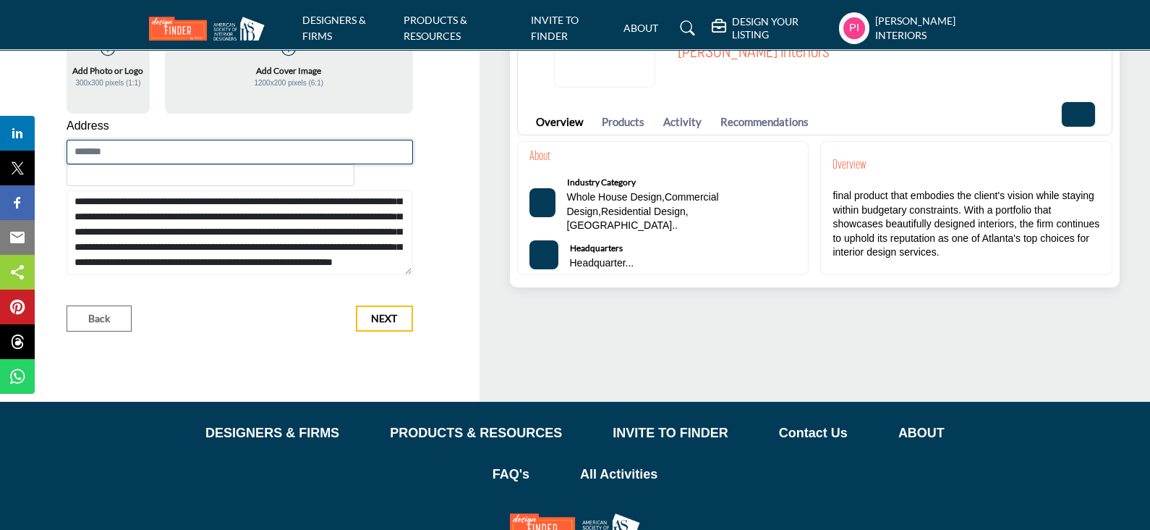
paste input "**********"
click at [184, 367] on div "03 05 Designer Information Tell us more about your company. Back" at bounding box center [240, 137] width 480 height 530
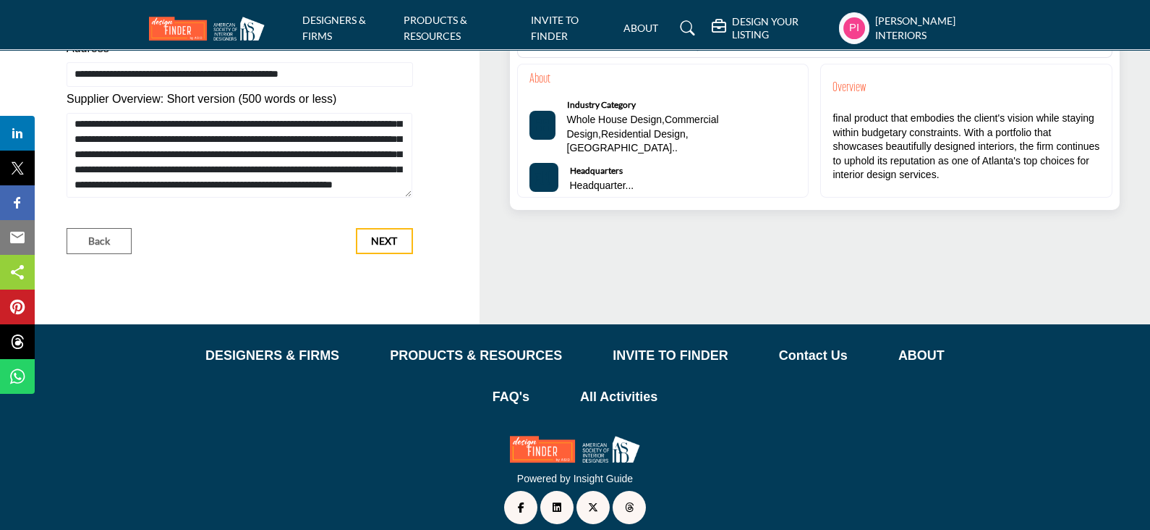
scroll to position [268, 0]
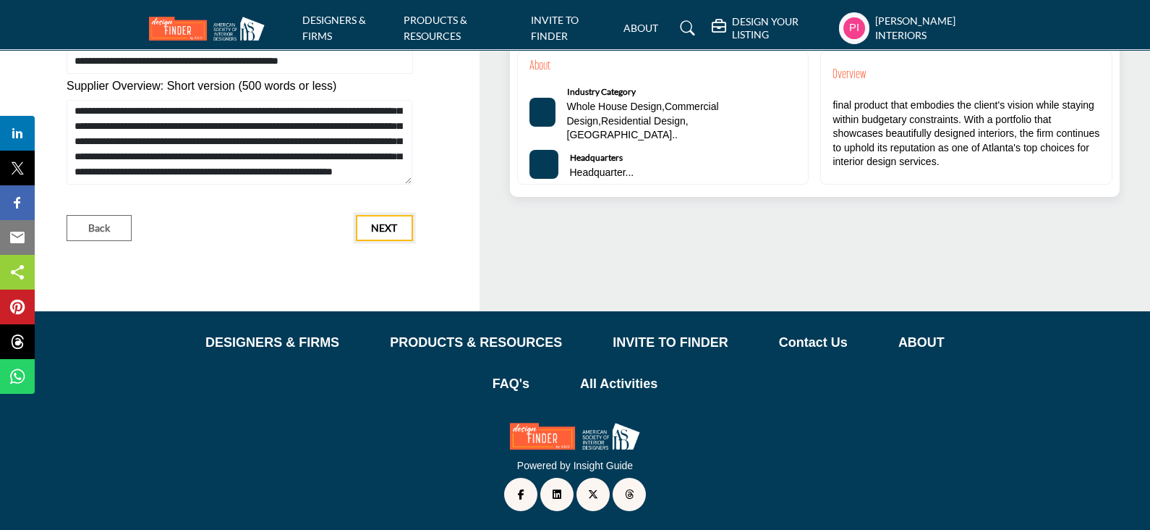
click at [392, 222] on span "Next" at bounding box center [384, 228] width 26 height 14
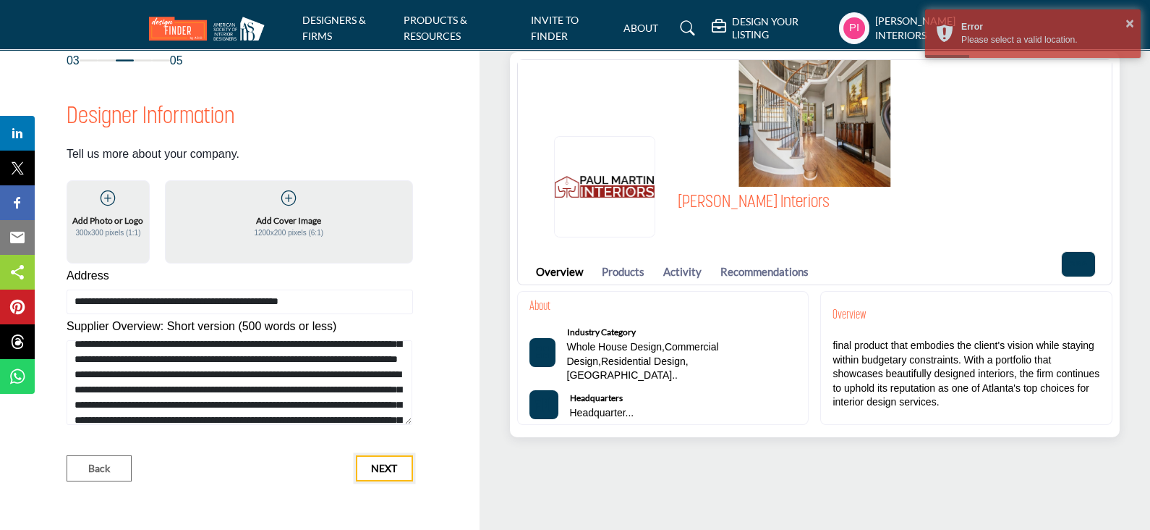
scroll to position [0, 0]
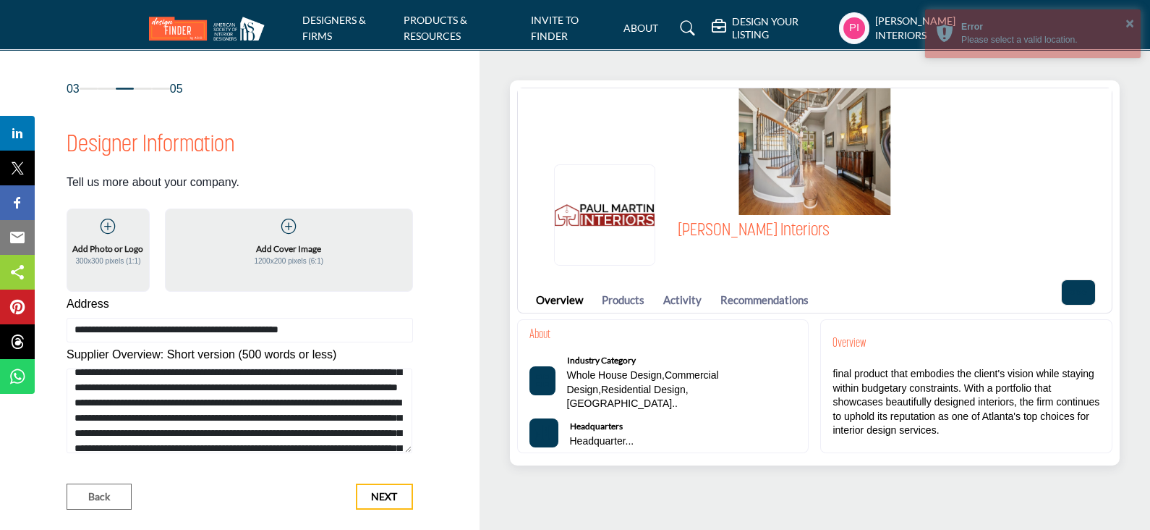
click at [448, 384] on div "03 05 Designer Information" at bounding box center [240, 294] width 434 height 429
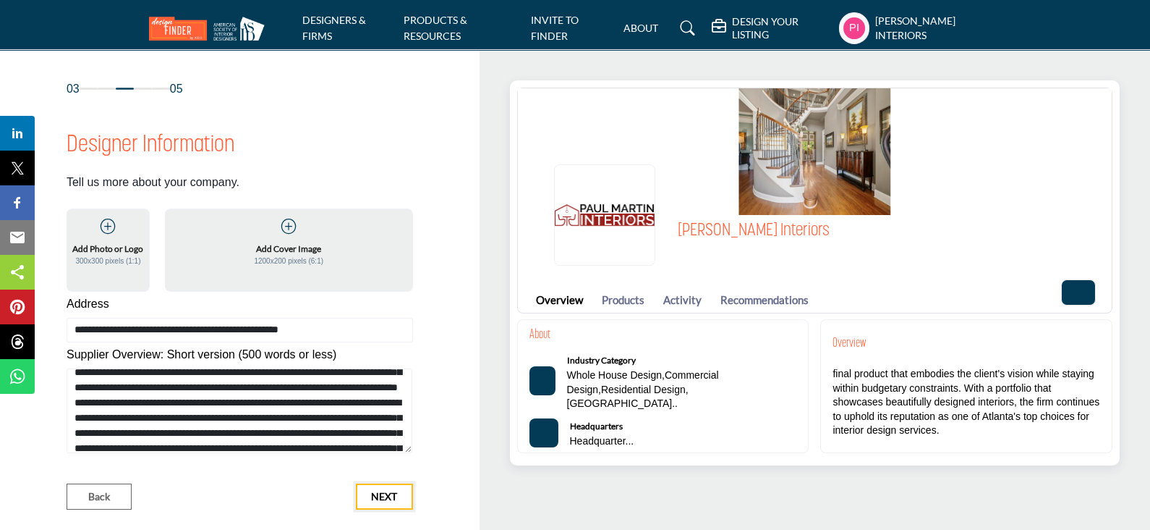
click at [373, 498] on span "Next" at bounding box center [384, 496] width 26 height 14
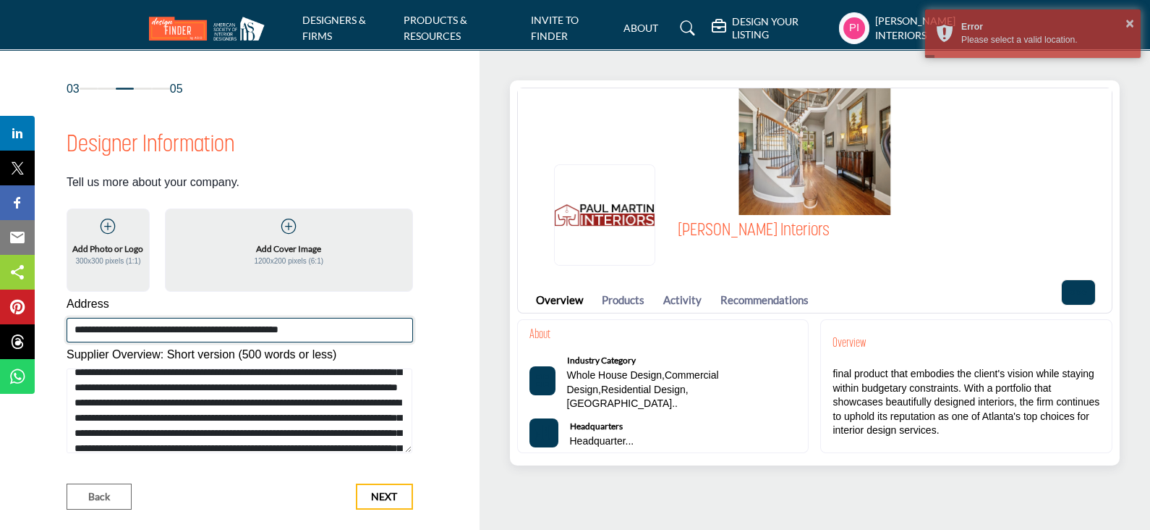
click at [216, 338] on input "**********" at bounding box center [240, 330] width 347 height 25
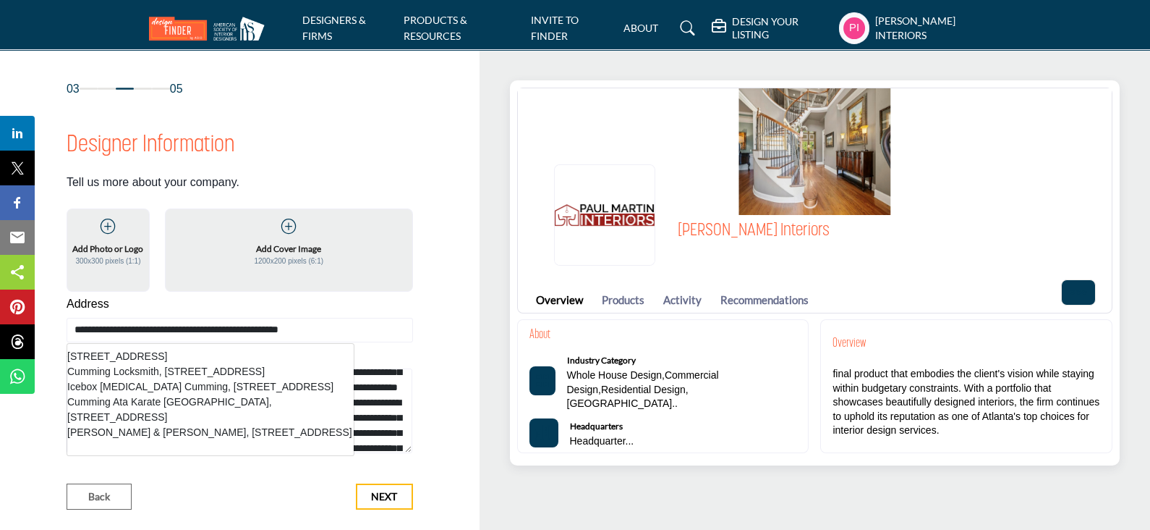
click at [176, 356] on li "[STREET_ADDRESS]" at bounding box center [210, 356] width 286 height 15
type input "**********"
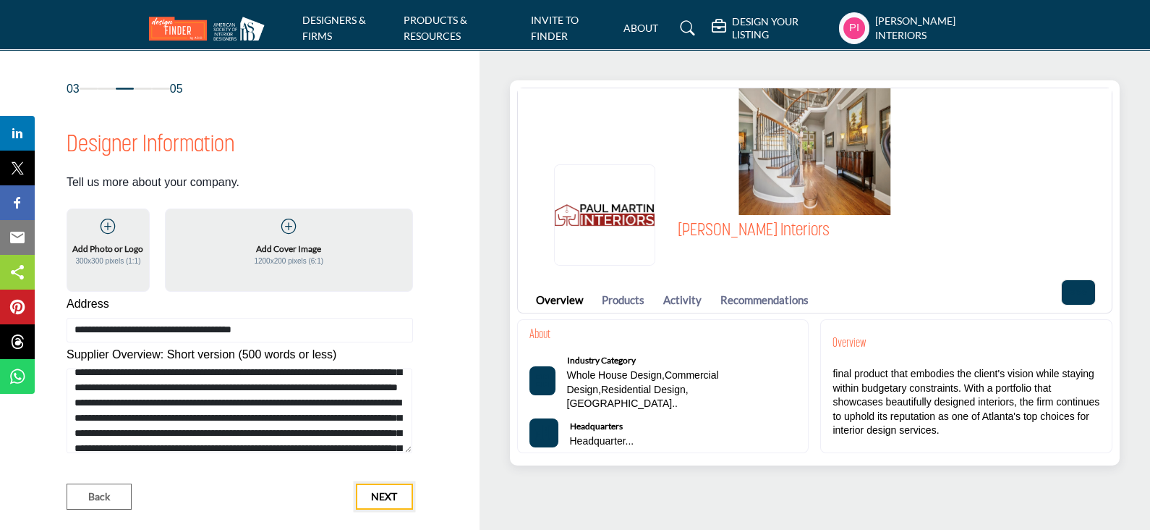
click at [382, 489] on span "Next" at bounding box center [384, 496] width 26 height 14
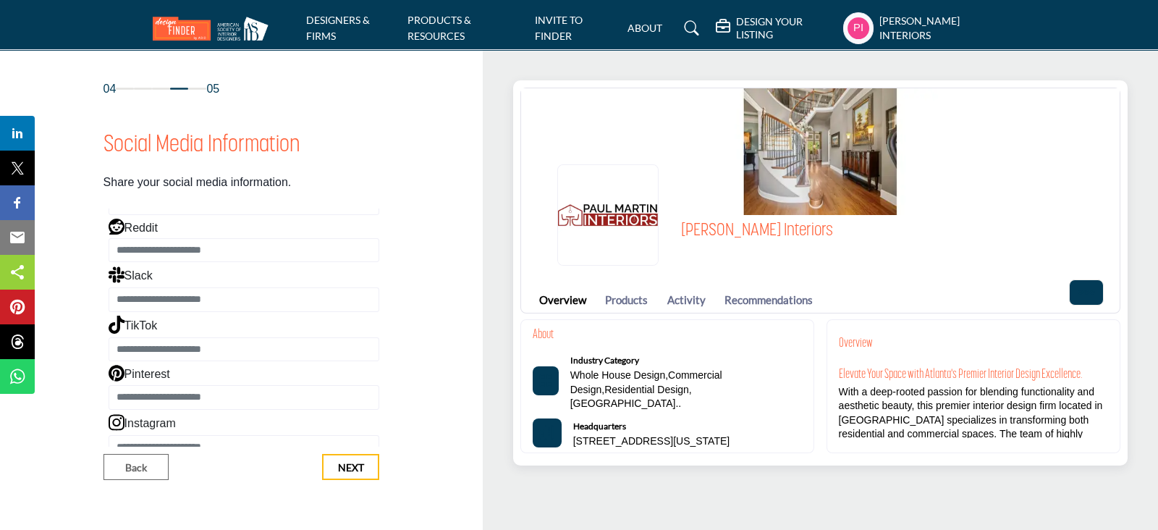
scroll to position [294, 0]
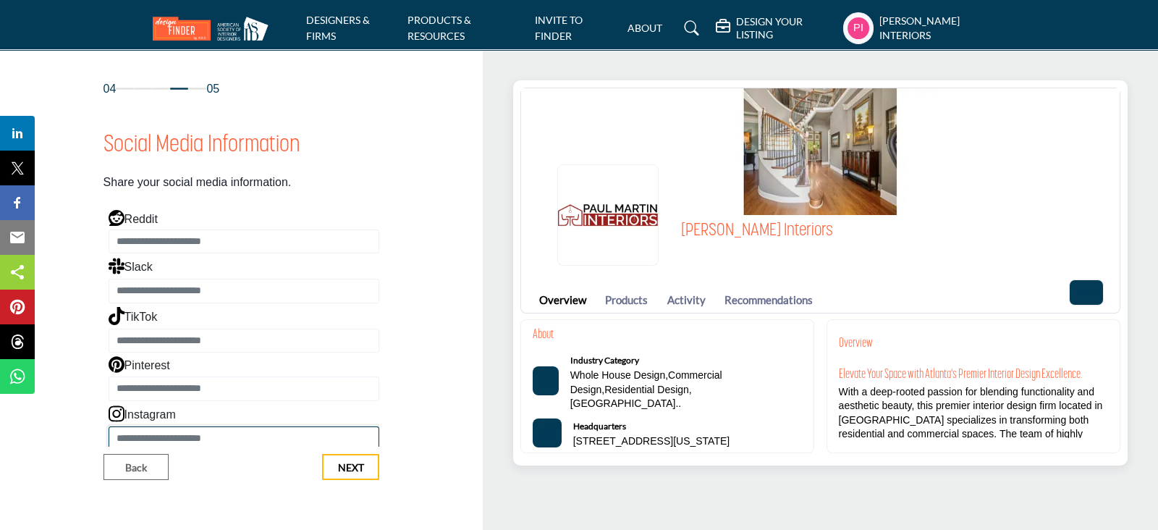
drag, startPoint x: 174, startPoint y: 438, endPoint x: 184, endPoint y: 438, distance: 10.9
click at [174, 438] on input "Enter Instagram" at bounding box center [244, 438] width 271 height 25
paste input "**********"
type input "**********"
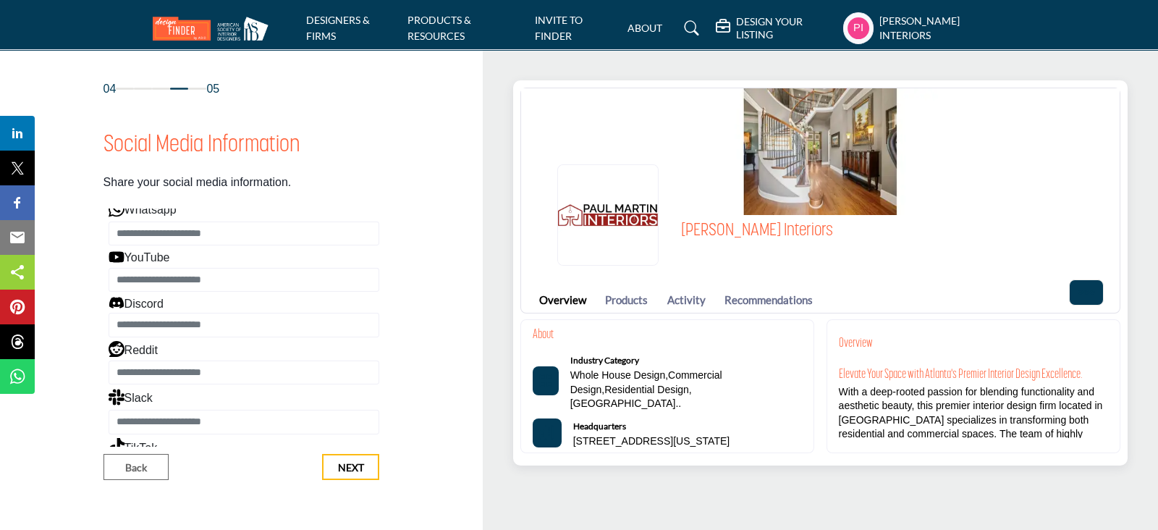
scroll to position [22, 0]
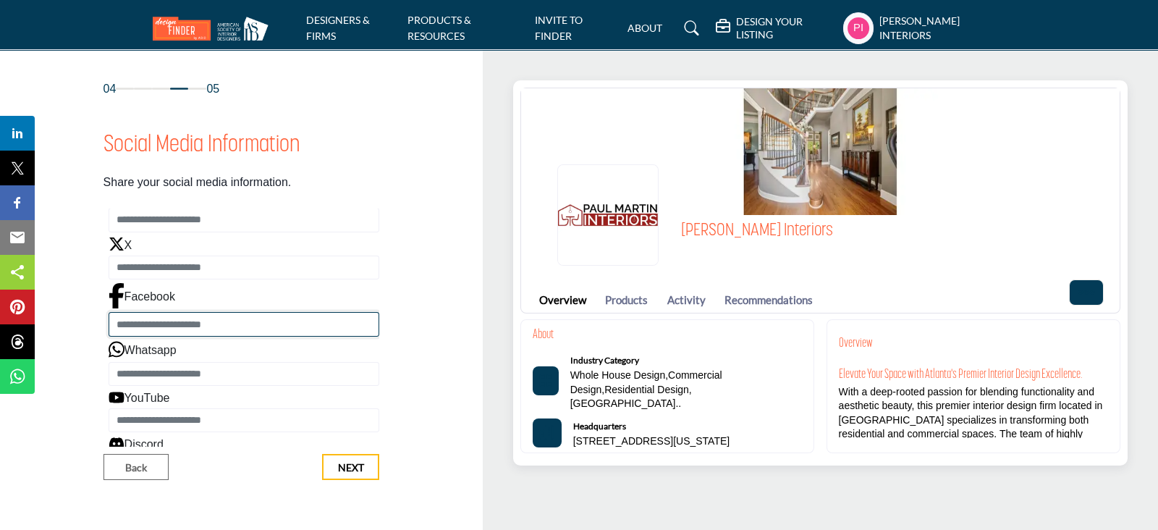
click at [138, 323] on input "Enter Facebook" at bounding box center [244, 324] width 271 height 25
paste input "**********"
type input "**********"
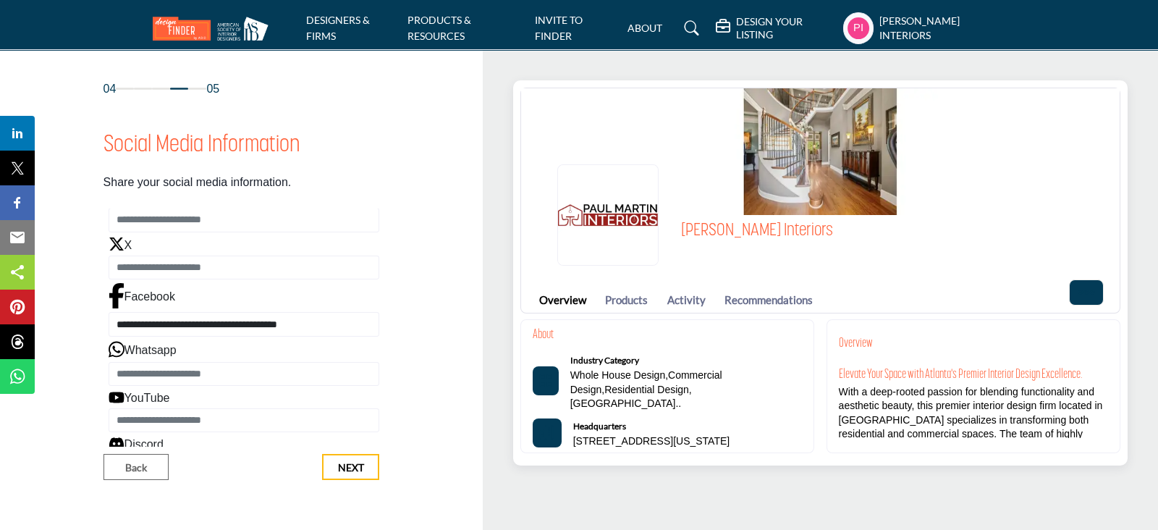
click at [437, 268] on div "04 05 Social Media Information Share your social media information." at bounding box center [241, 279] width 437 height 399
click at [351, 466] on span "Next" at bounding box center [351, 467] width 26 height 14
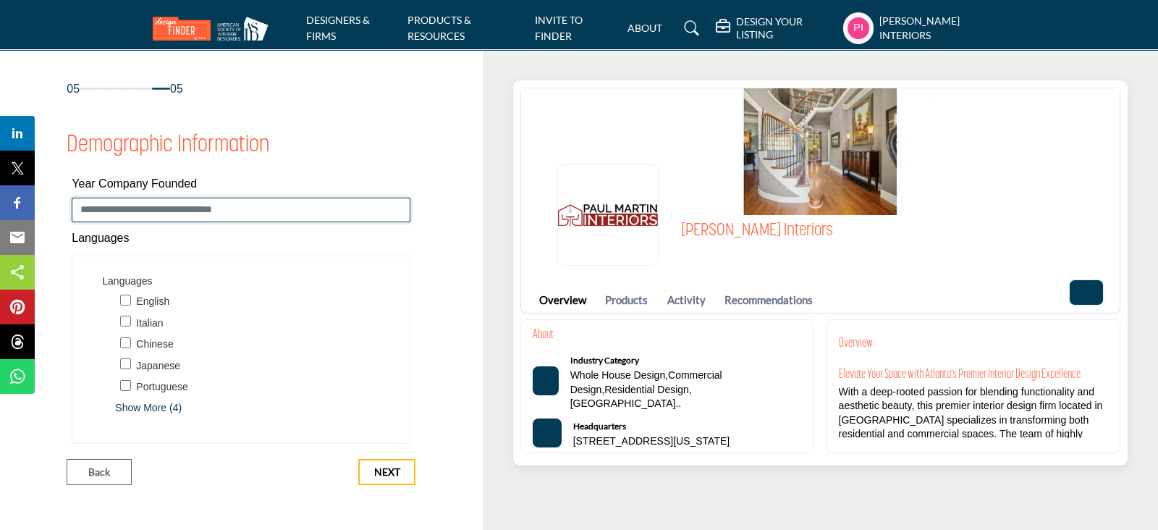
click at [130, 211] on input "Enter value for Year Company Founded" at bounding box center [241, 210] width 339 height 25
click at [389, 472] on span "Next" at bounding box center [387, 471] width 26 height 14
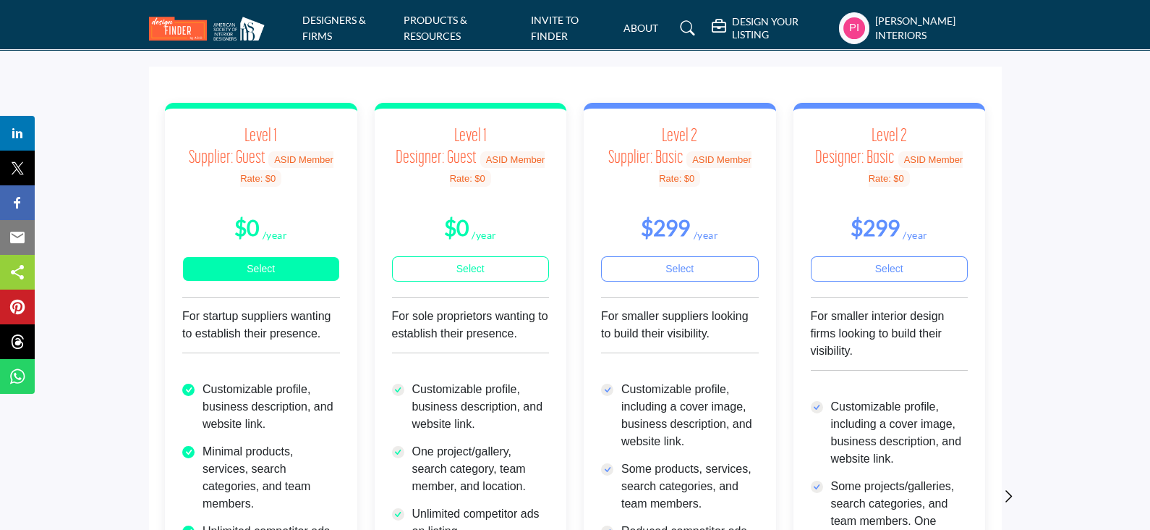
scroll to position [90, 0]
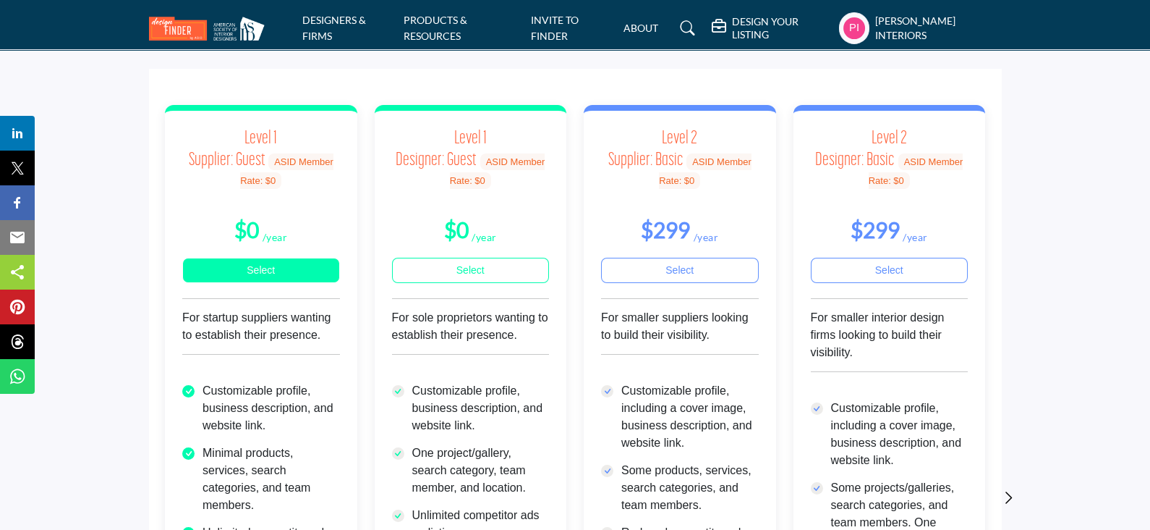
click at [258, 271] on link "Select" at bounding box center [261, 270] width 158 height 25
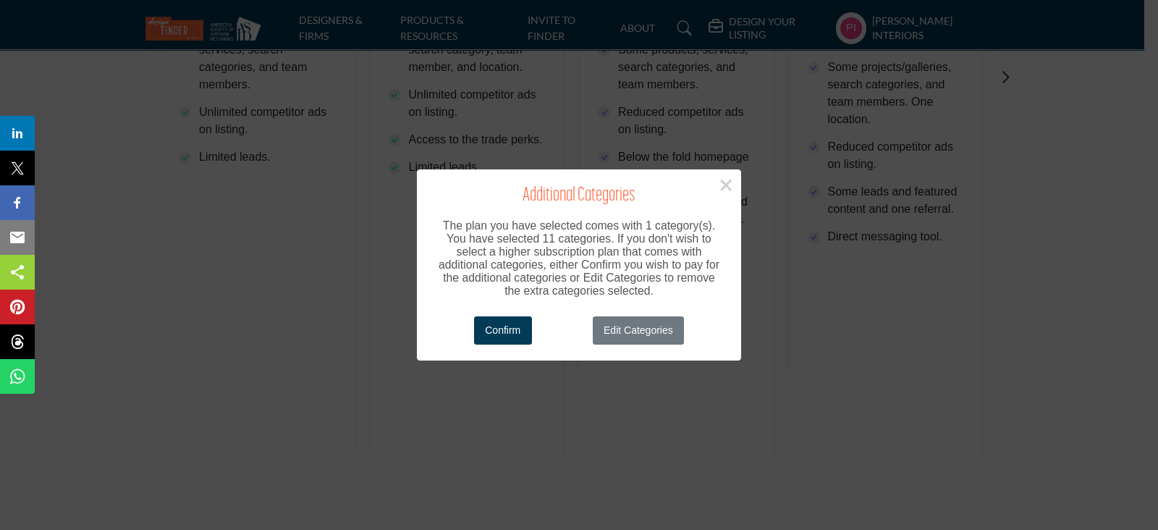
scroll to position [543, 0]
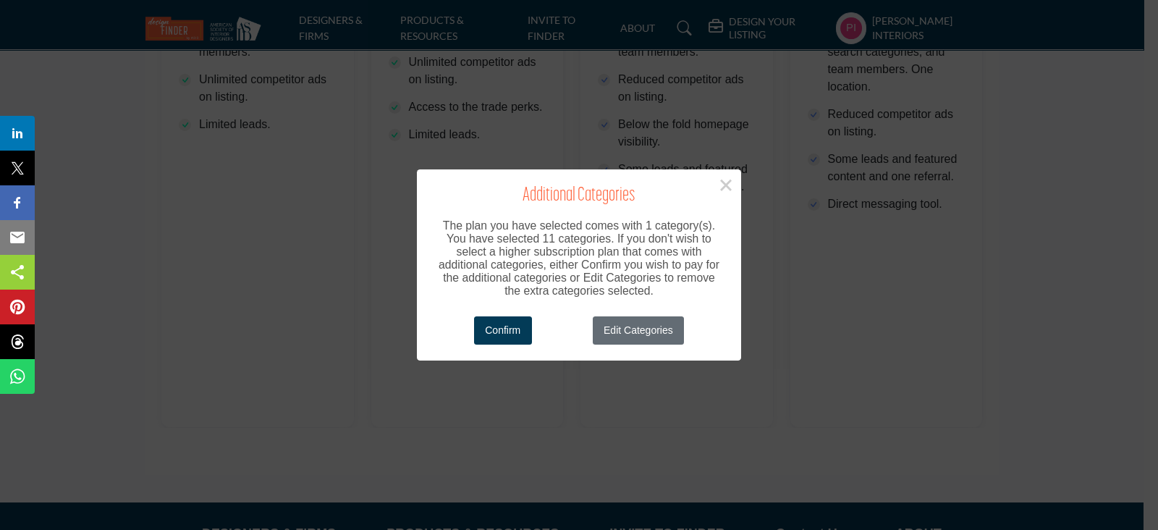
click at [640, 331] on button "Edit Categories" at bounding box center [639, 330] width 92 height 28
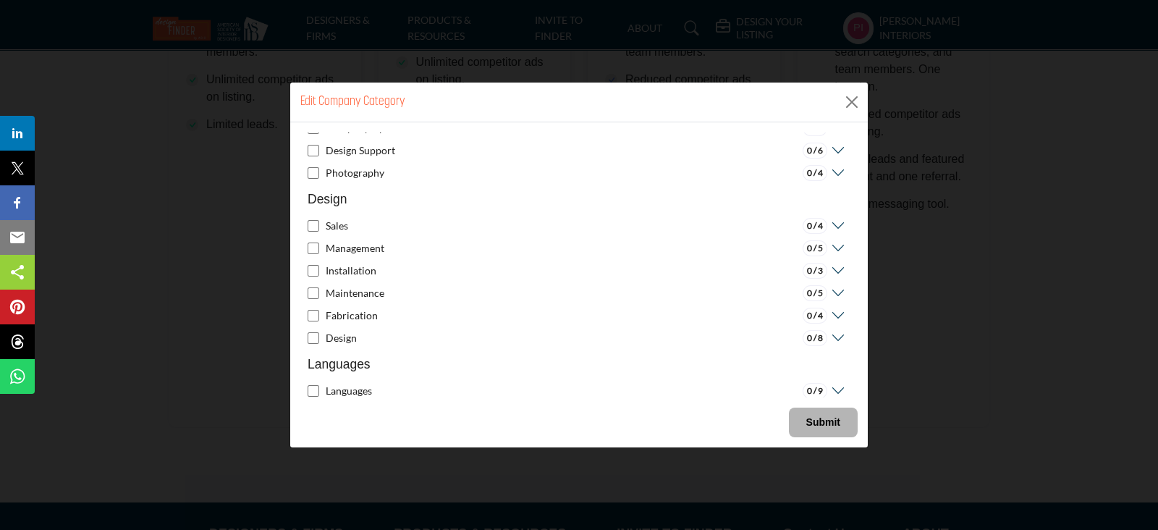
scroll to position [1431, 0]
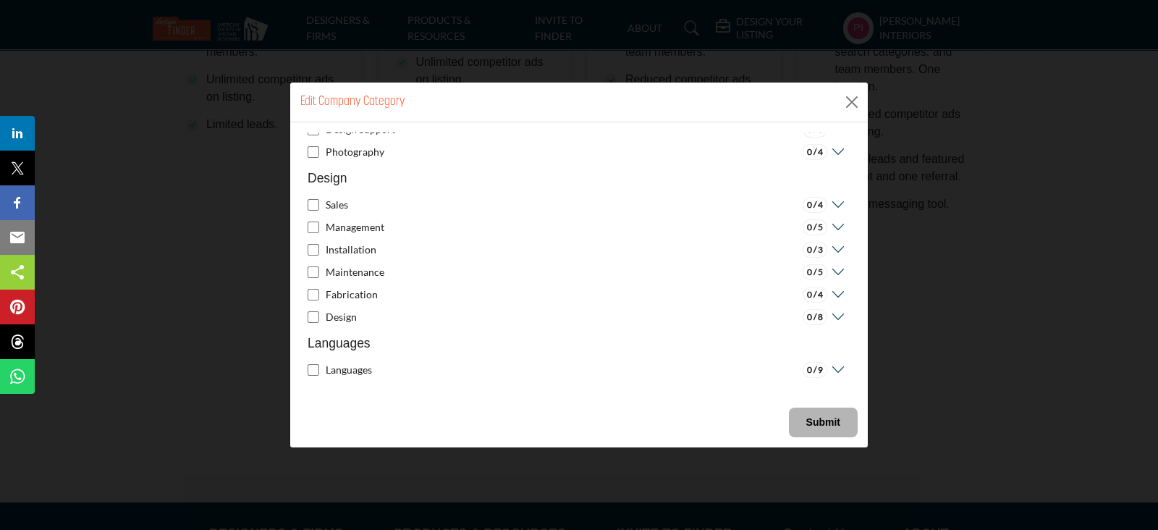
click at [820, 429] on button "Submit" at bounding box center [823, 422] width 69 height 30
click at [822, 420] on b "Submit" at bounding box center [823, 422] width 34 height 12
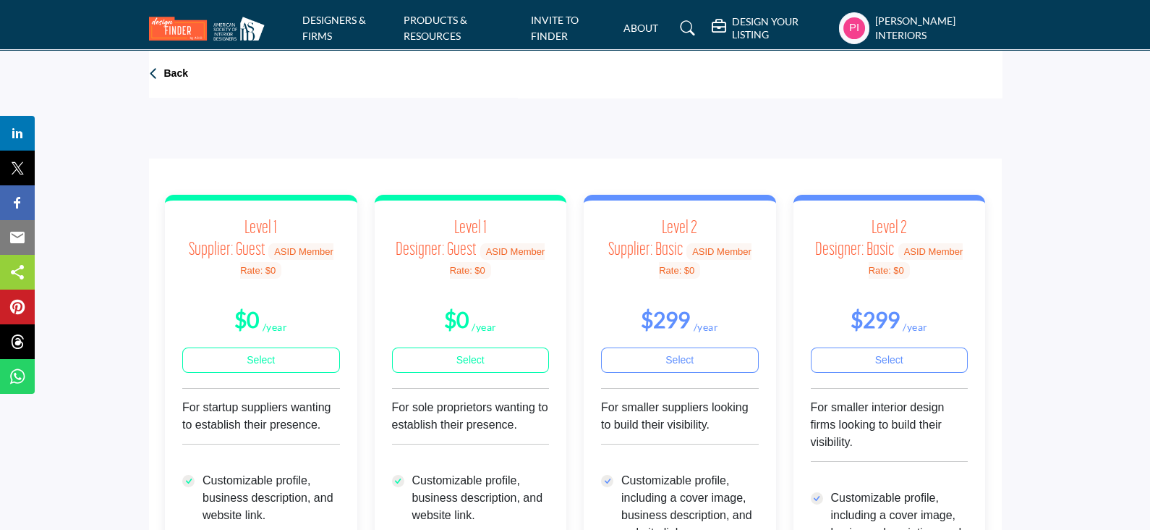
click at [870, 28] on profile-featured-6ea43270-f094-4f92-8ef1-0a7b1cd4230f "Show hide supplier dropdown" at bounding box center [854, 28] width 30 height 32
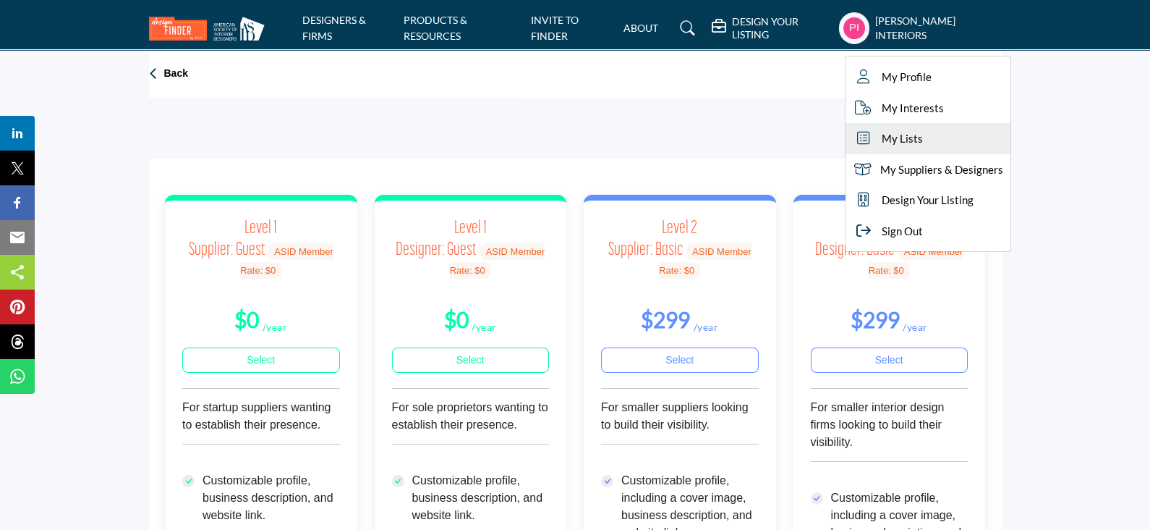
click at [912, 137] on span "My Lists" at bounding box center [902, 138] width 41 height 17
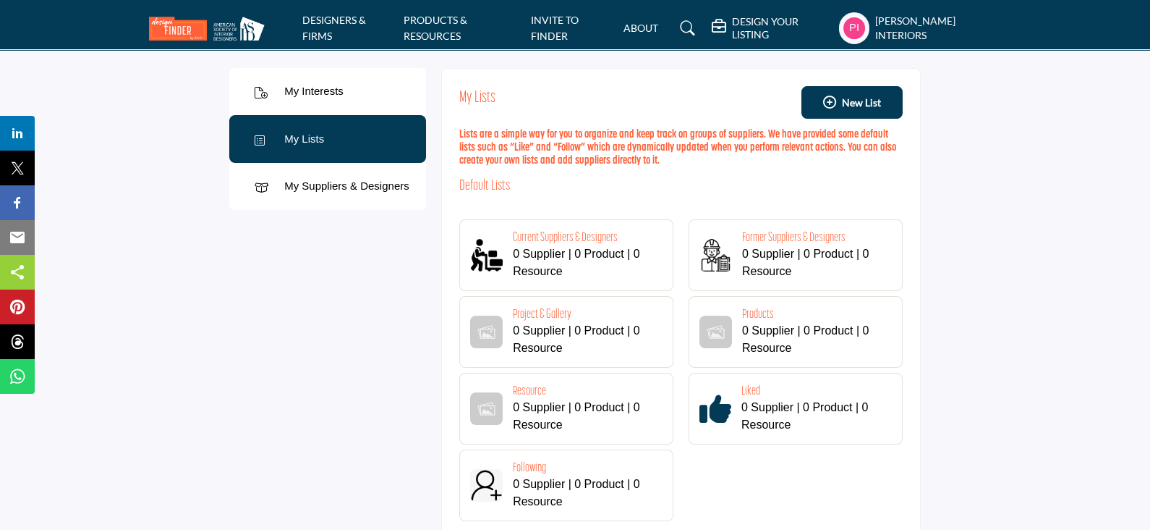
click at [472, 135] on h3 "Lists are a simple way for you to organize and keep track on groups of supplier…" at bounding box center [680, 148] width 443 height 39
click at [629, 130] on h3 "Lists are a simple way for you to organize and keep track on groups of supplier…" at bounding box center [680, 148] width 443 height 39
click at [878, 25] on div "Paul Martin Interiors My Profile My Interests My Lists My Suppliers & Designers…" at bounding box center [920, 28] width 163 height 32
click at [854, 25] on profile-featured-6ea43270-f094-4f92-8ef1-0a7b1cd4230f "Show hide supplier dropdown" at bounding box center [854, 28] width 30 height 32
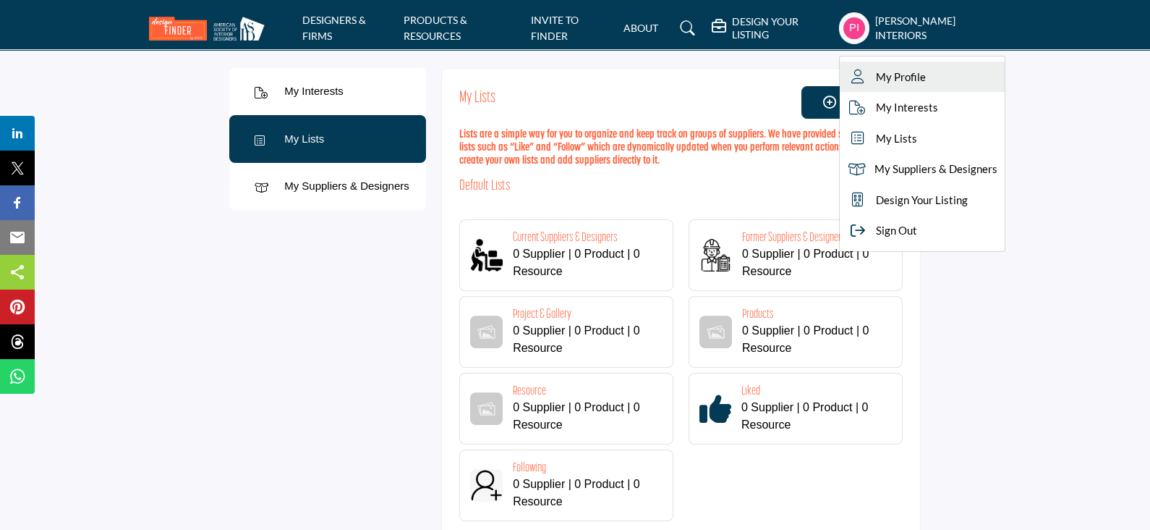
click at [891, 81] on span "My Profile" at bounding box center [901, 77] width 50 height 17
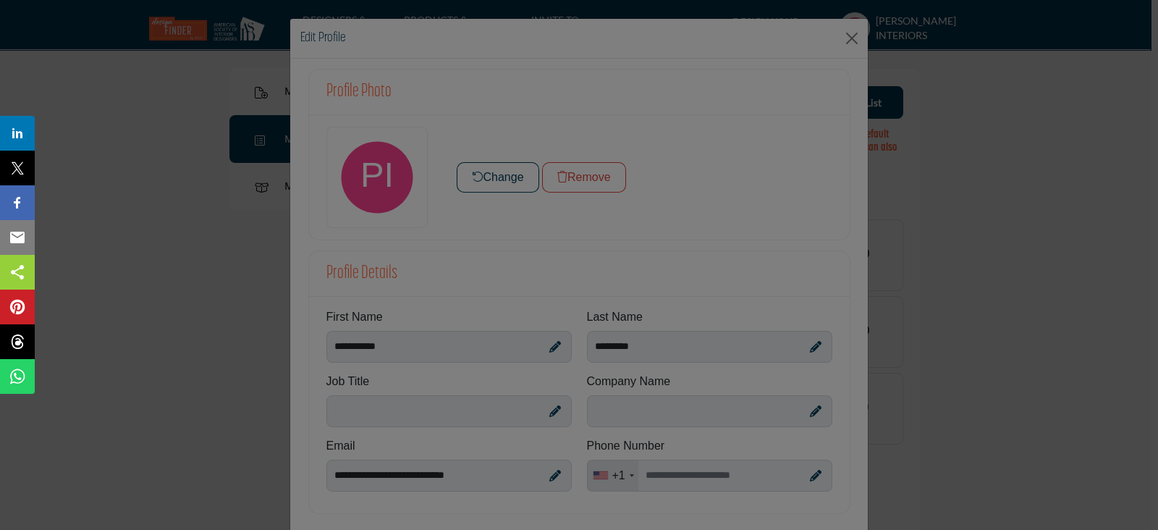
click at [843, 35] on div at bounding box center [579, 265] width 1158 height 530
click at [847, 34] on div at bounding box center [579, 265] width 1158 height 530
click at [966, 177] on div at bounding box center [579, 265] width 1158 height 530
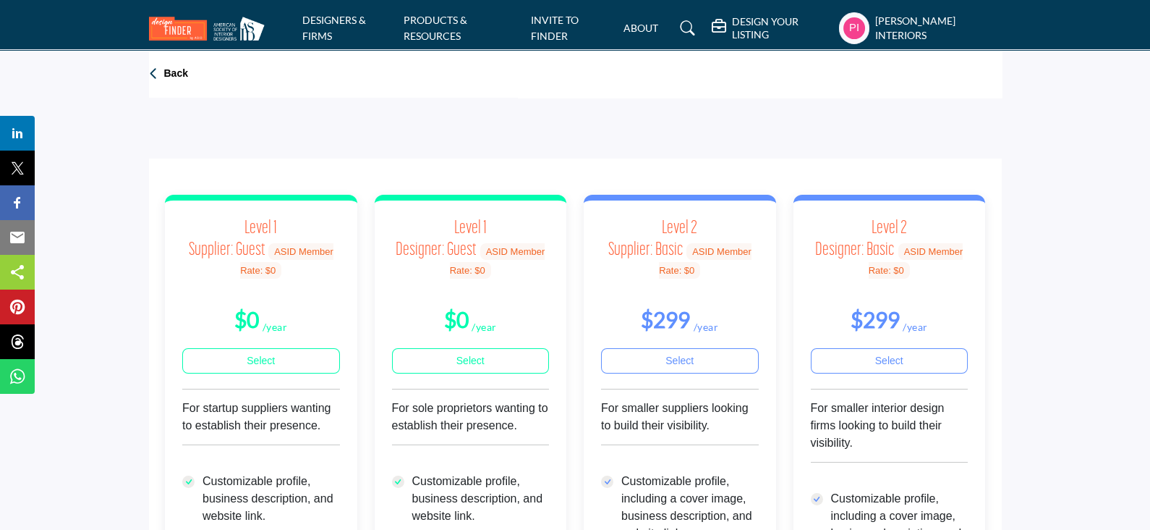
click at [878, 17] on div "Paul Martin Interiors My Profile My Interests My Lists My Suppliers & Designers…" at bounding box center [920, 28] width 163 height 32
click at [851, 21] on profile-featured-6ea43270-f094-4f92-8ef1-0a7b1cd4230f "Show hide supplier dropdown" at bounding box center [854, 28] width 30 height 32
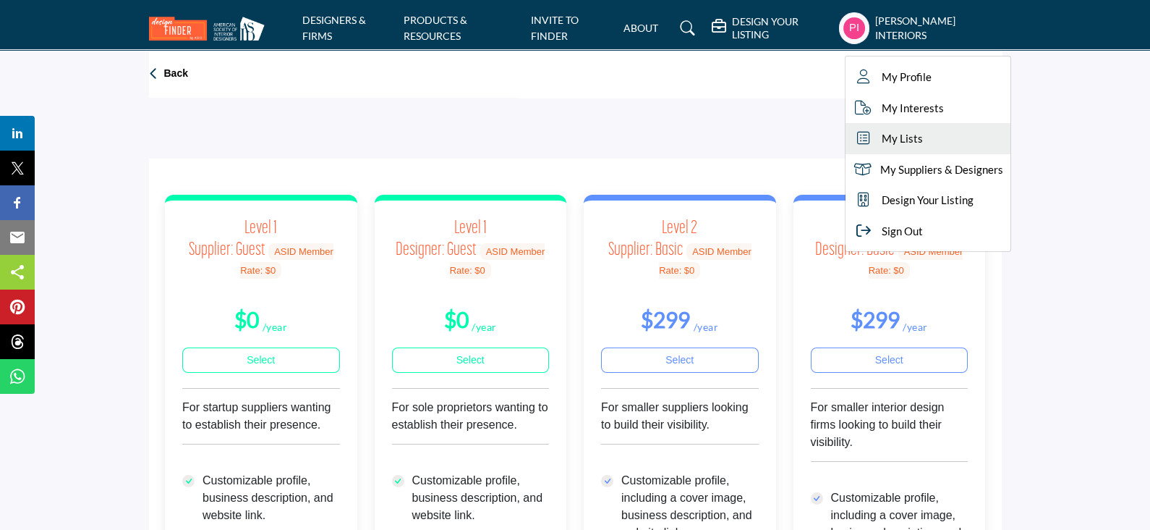
click at [875, 138] on icon at bounding box center [864, 138] width 22 height 14
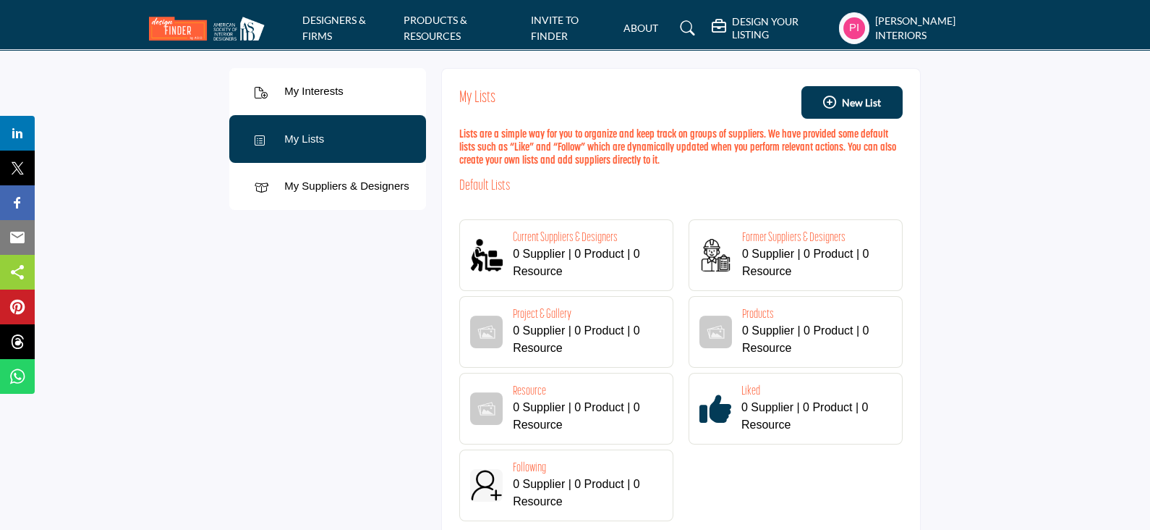
click at [349, 182] on div "My Suppliers & Designers" at bounding box center [346, 186] width 125 height 17
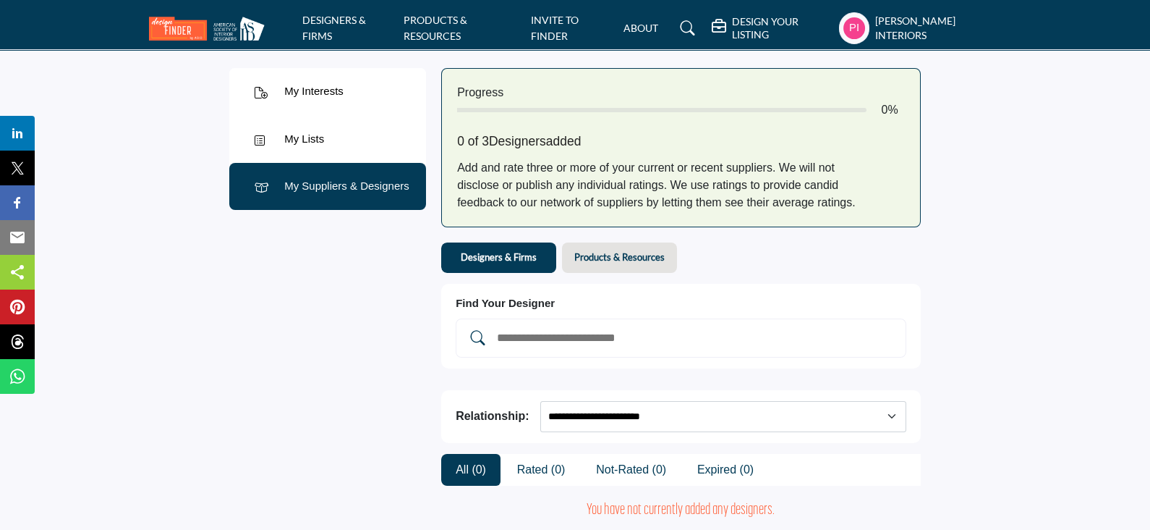
click at [318, 77] on div "My Interests" at bounding box center [327, 92] width 197 height 48
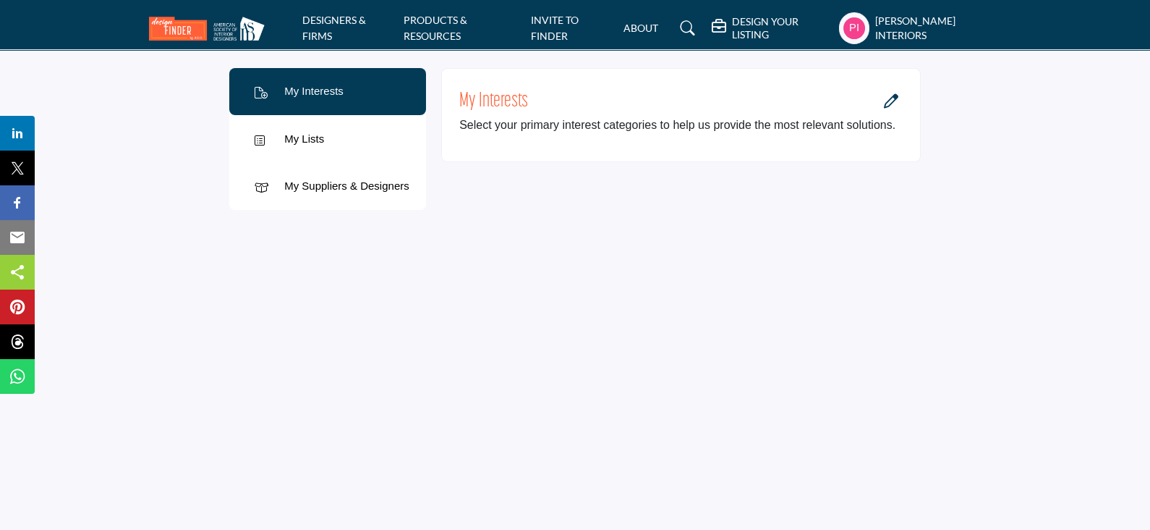
click at [896, 101] on icon "Open Category Modal" at bounding box center [891, 101] width 14 height 14
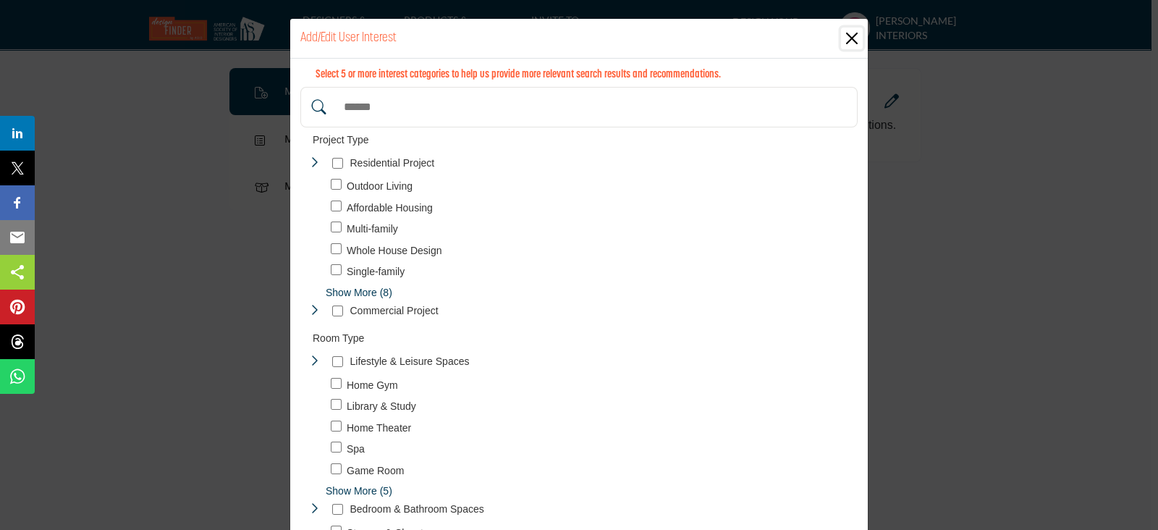
click at [848, 34] on button "Close" at bounding box center [852, 38] width 22 height 22
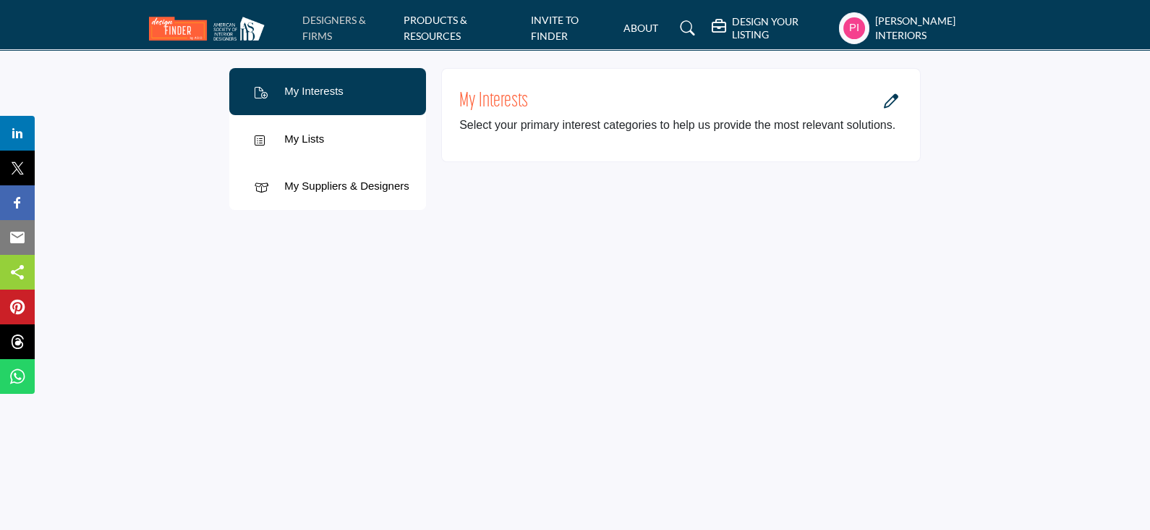
click at [316, 25] on link "DESIGNERS & FIRMS" at bounding box center [334, 28] width 64 height 28
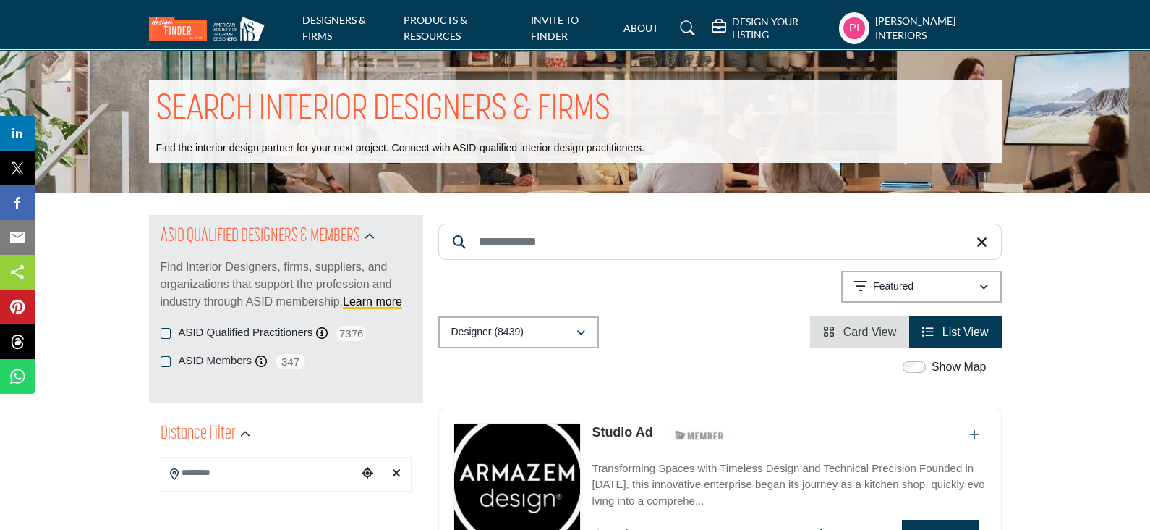
scroll to position [90, 0]
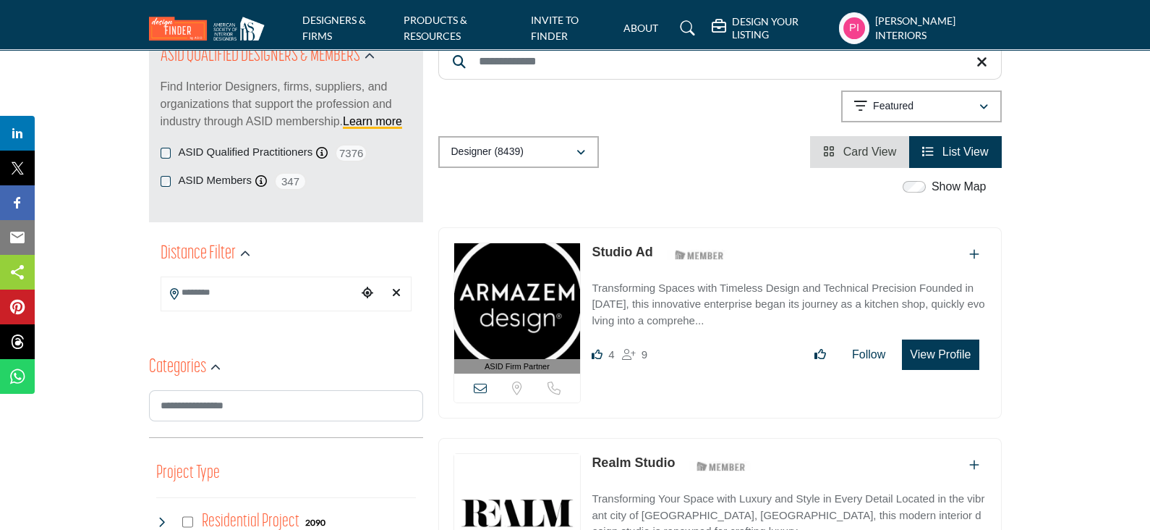
click at [958, 145] on span "List View" at bounding box center [966, 151] width 46 height 12
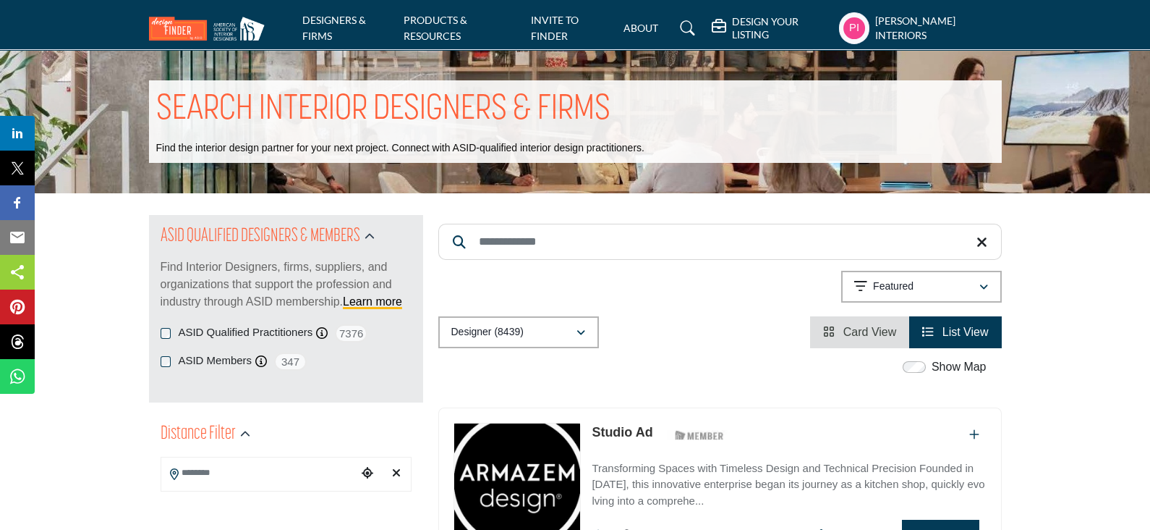
click at [625, 78] on div "SEARCH INTERIOR DESIGNERS & FIRMS Find the interior design partner for your nex…" at bounding box center [575, 121] width 1150 height 143
click at [641, 135] on div "SEARCH INTERIOR DESIGNERS & FIRMS Find the interior design partner for your nex…" at bounding box center [575, 121] width 853 height 82
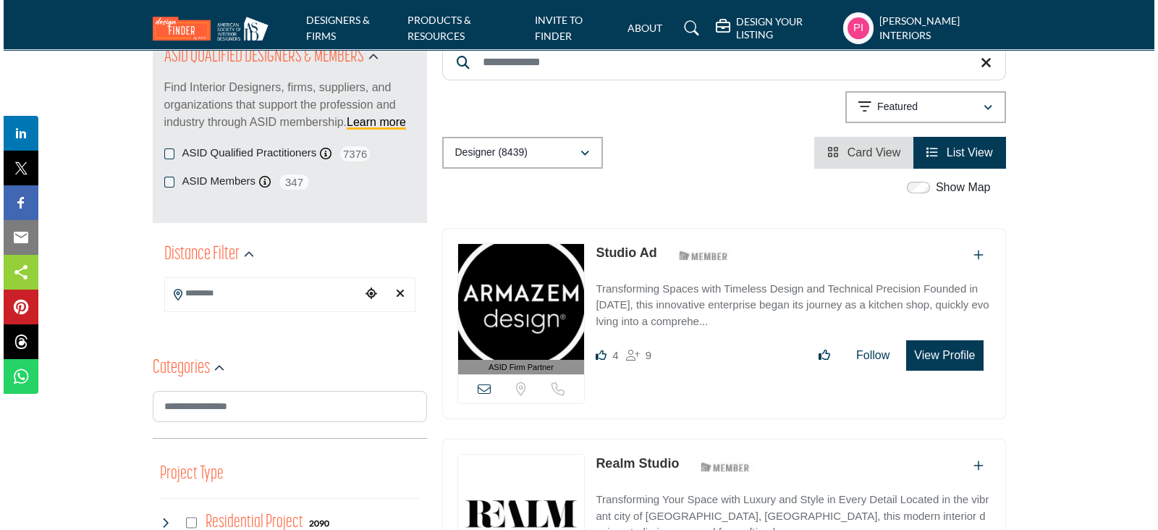
scroll to position [180, 0]
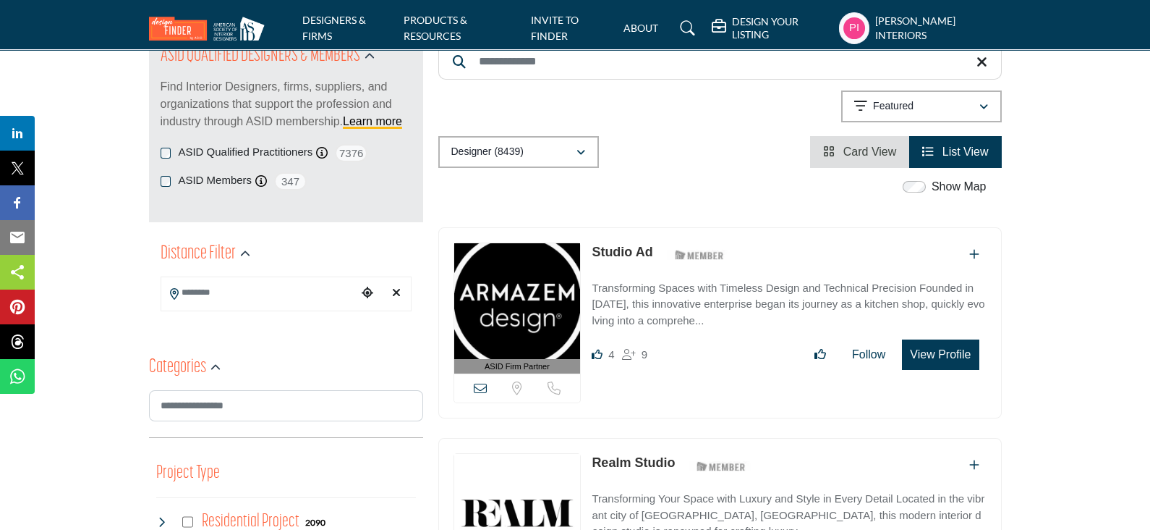
click at [920, 350] on button "View Profile" at bounding box center [940, 354] width 77 height 30
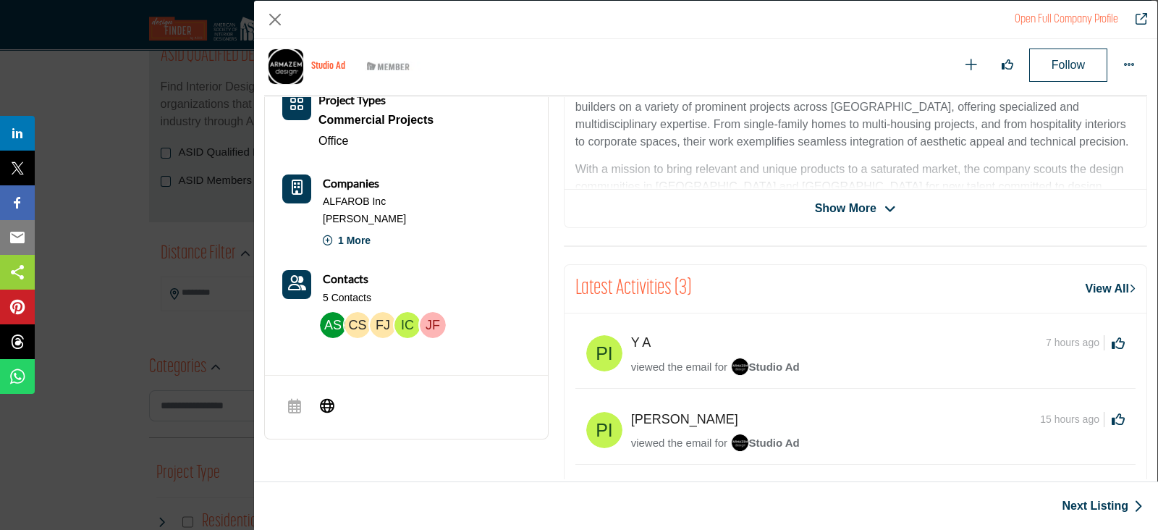
scroll to position [329, 0]
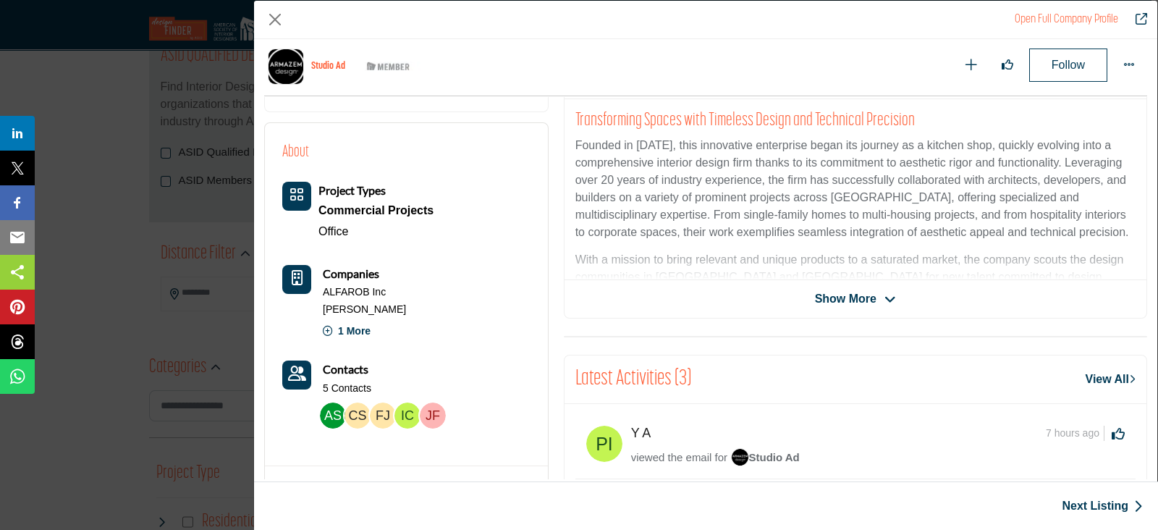
click at [833, 283] on div "Studio Ad View email address of this listing Sorry, but we don't have a locatio…" at bounding box center [855, 184] width 583 height 268
click at [833, 298] on span "Show More" at bounding box center [845, 298] width 61 height 17
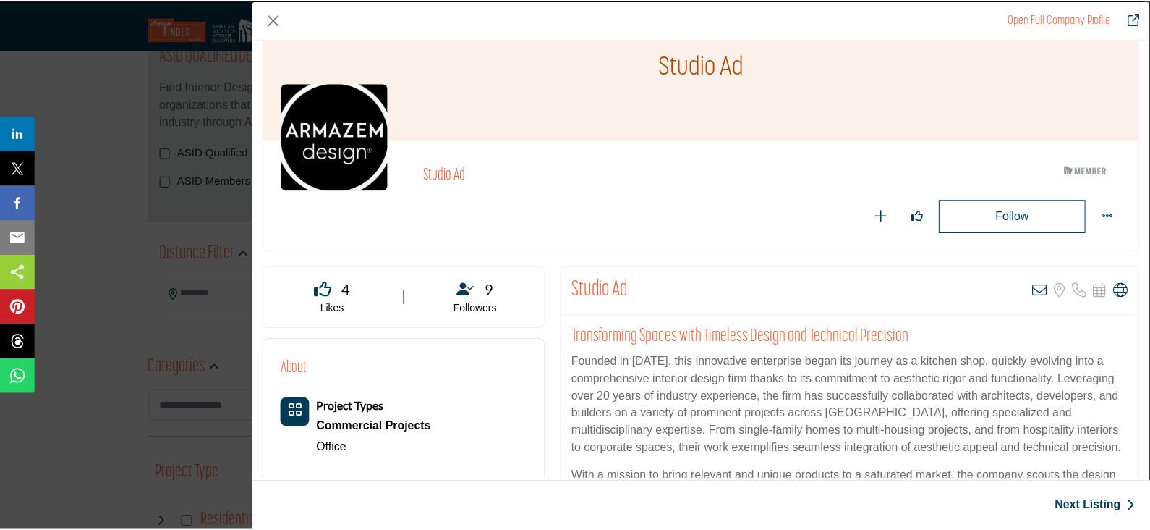
scroll to position [0, 0]
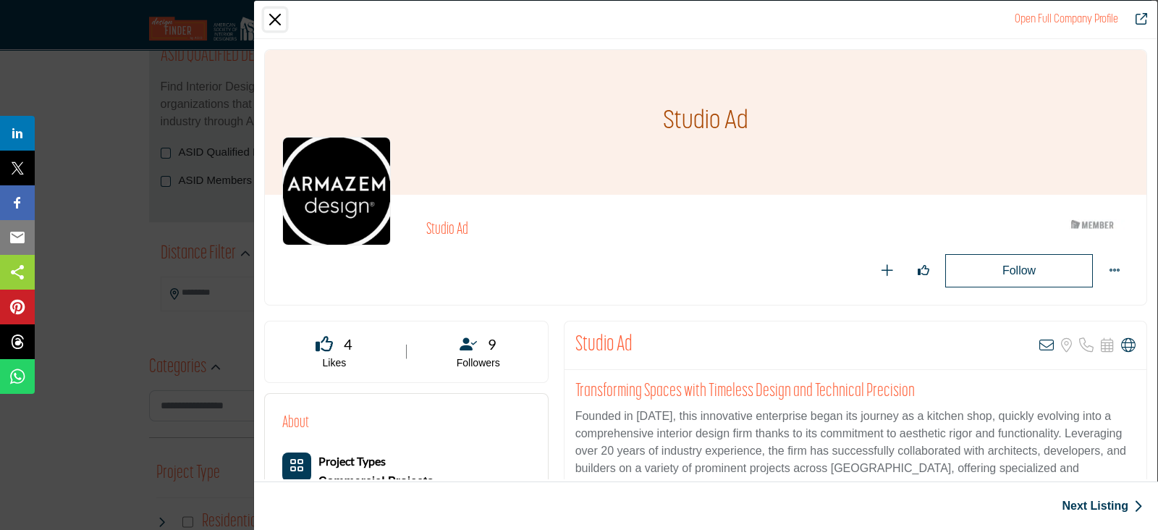
click at [279, 20] on button "Close" at bounding box center [275, 20] width 22 height 22
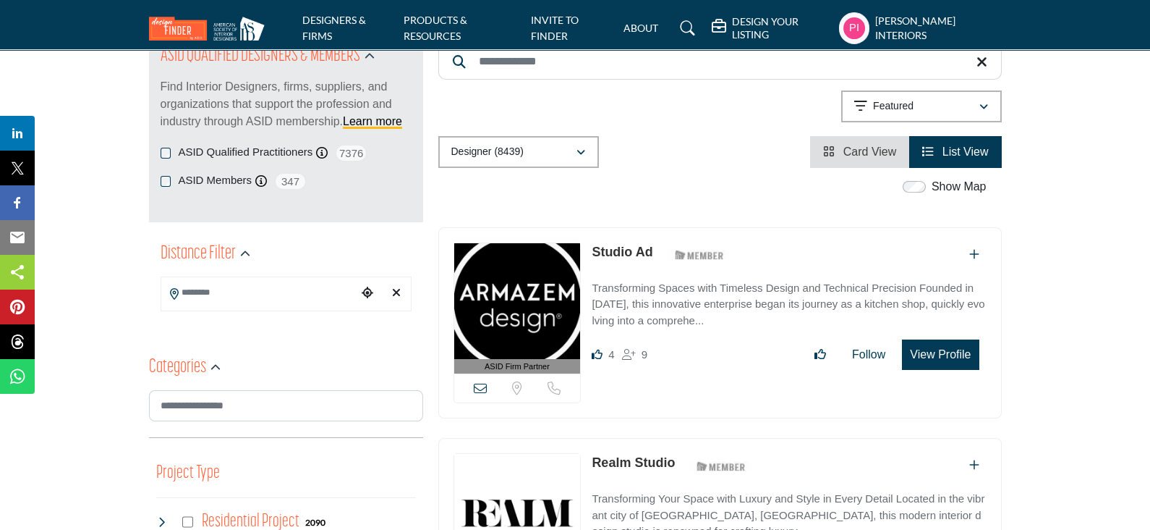
click at [665, 25] on div at bounding box center [685, 28] width 54 height 23
click at [648, 27] on link "ABOUT" at bounding box center [641, 28] width 35 height 12
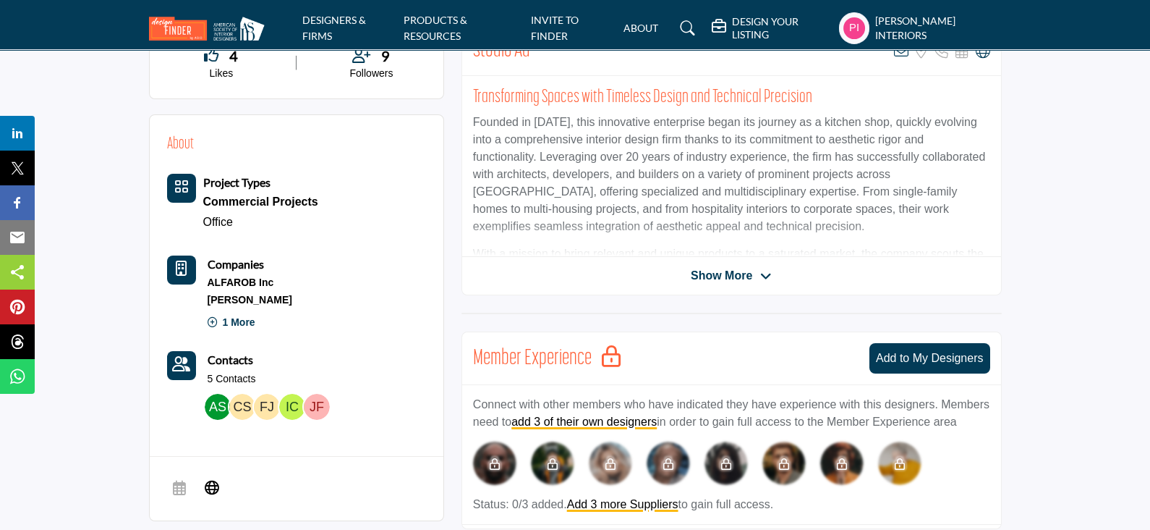
scroll to position [452, 0]
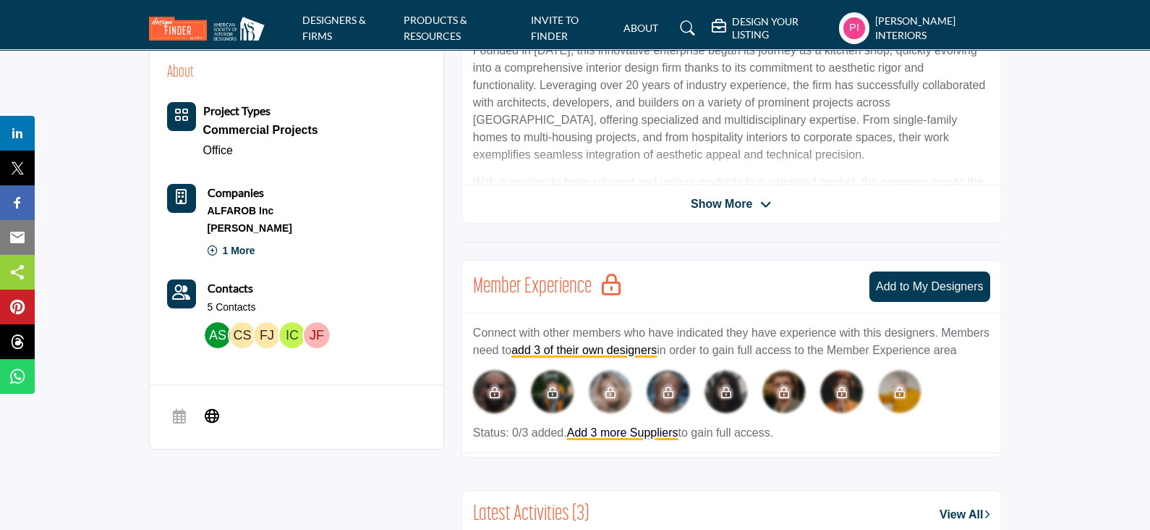
click at [742, 204] on span "Show More" at bounding box center [721, 203] width 61 height 17
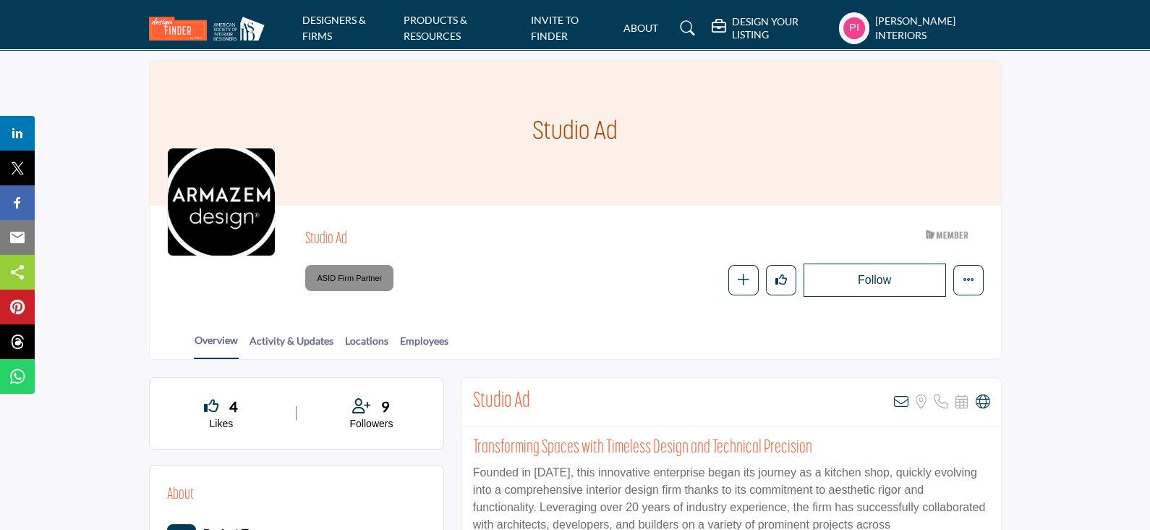
scroll to position [0, 0]
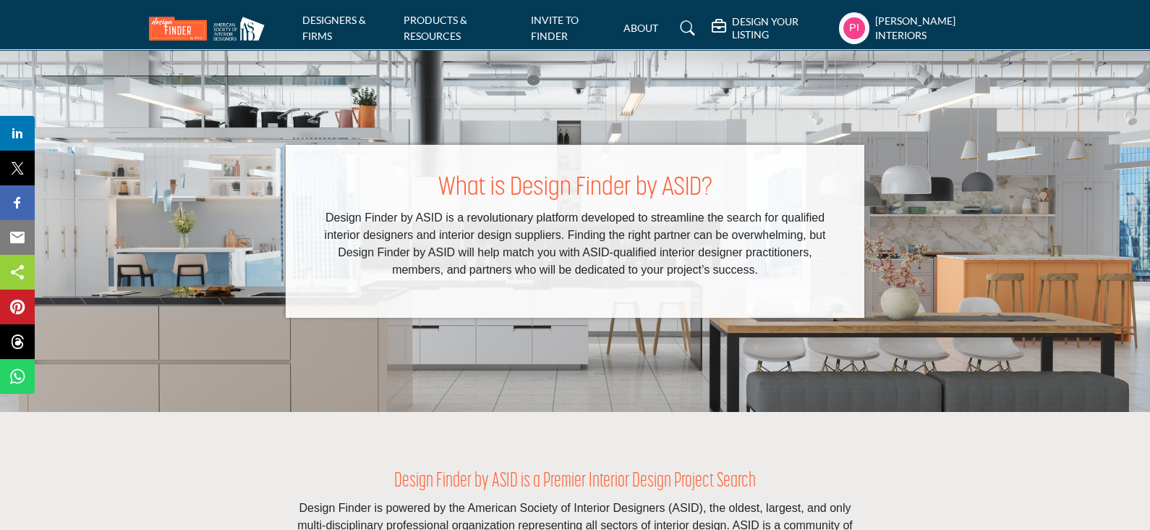
click at [865, 30] on profile-featured-6ea43270-f094-4f92-8ef1-0a7b1cd4230f "Show hide supplier dropdown" at bounding box center [854, 28] width 30 height 32
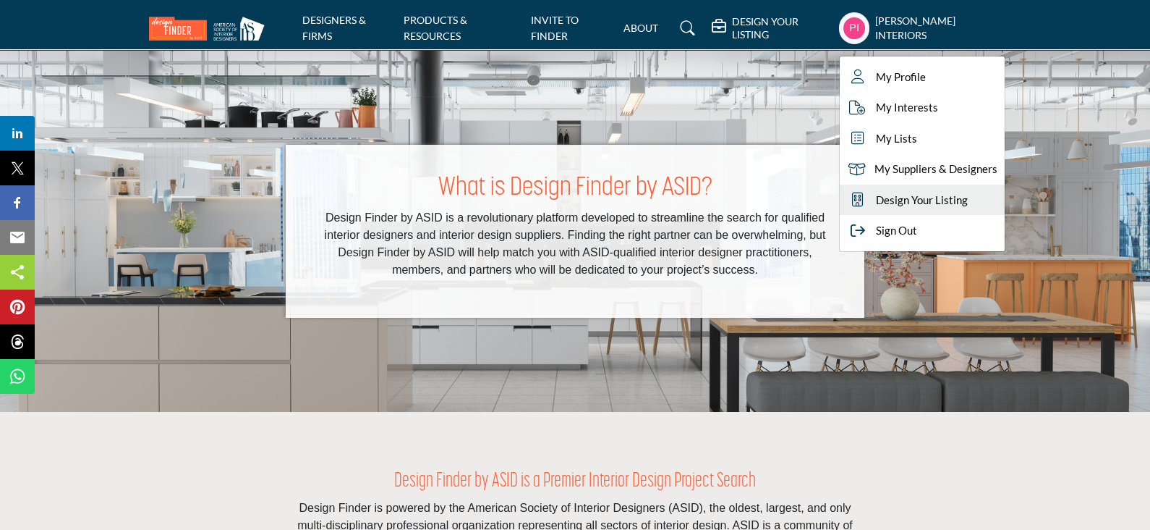
click at [916, 193] on span "Design Your Listing" at bounding box center [922, 200] width 92 height 17
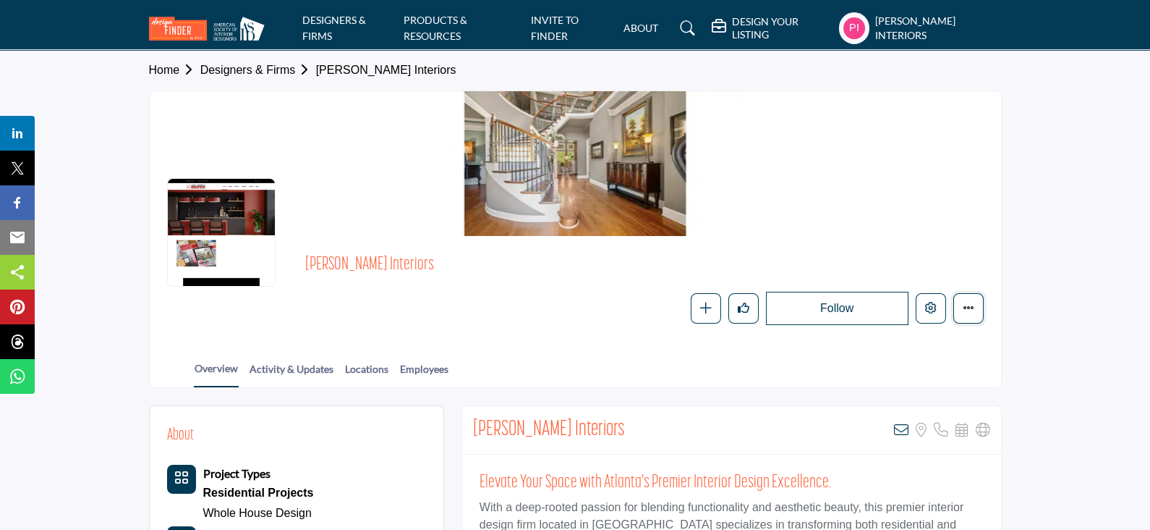
click at [961, 313] on button "Featured" at bounding box center [969, 308] width 30 height 30
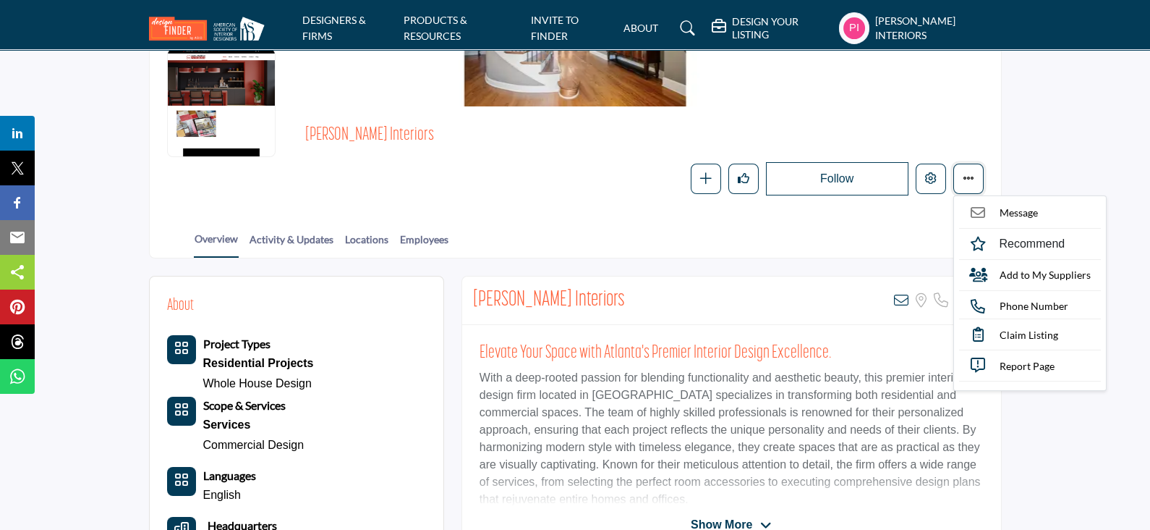
scroll to position [180, 0]
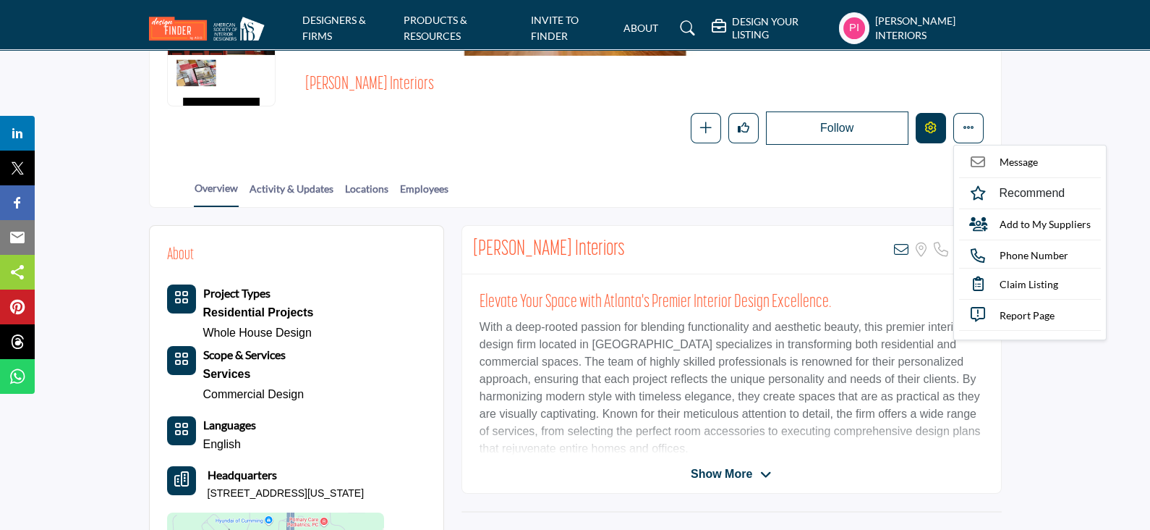
click at [927, 130] on icon "Edit company" at bounding box center [931, 128] width 12 height 12
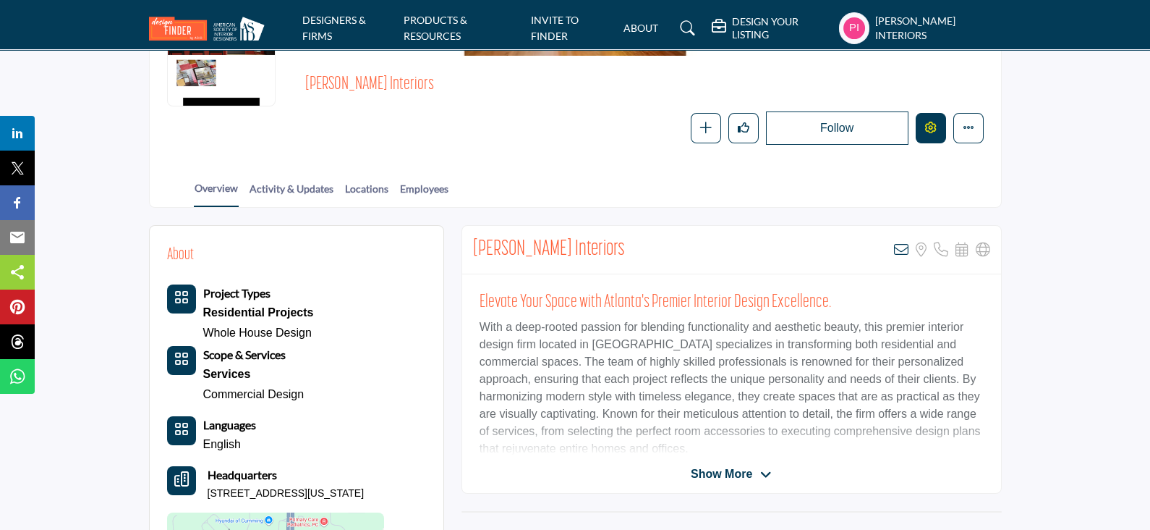
click at [930, 127] on icon "Edit company" at bounding box center [931, 128] width 12 height 12
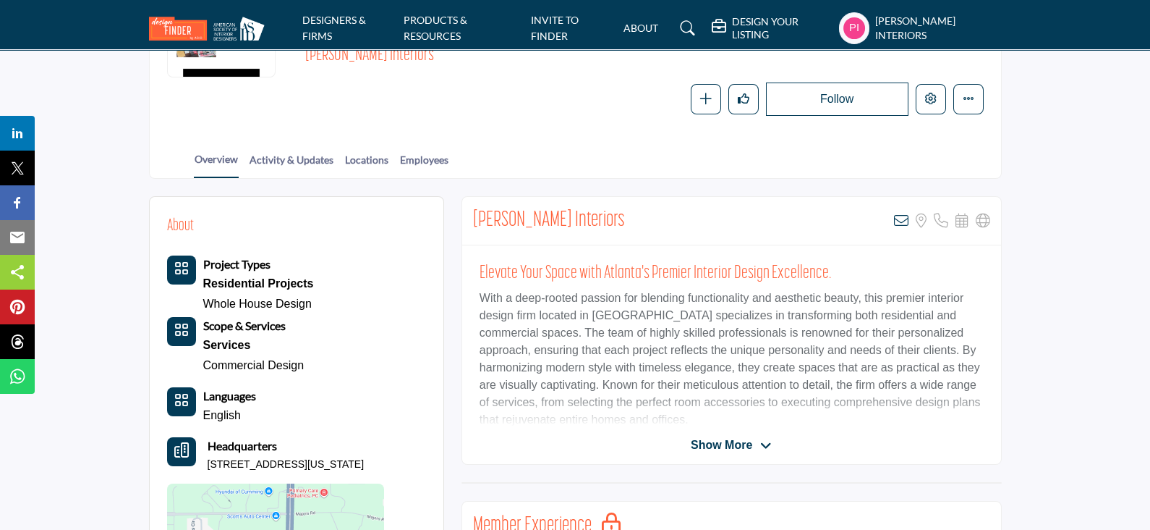
scroll to position [180, 0]
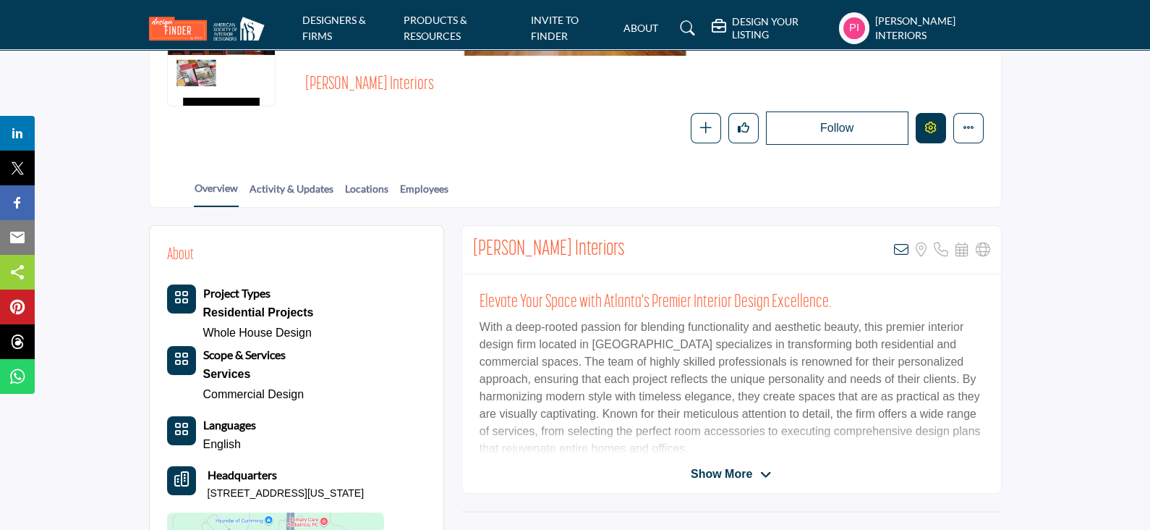
click at [930, 130] on icon "Edit company" at bounding box center [931, 128] width 12 height 12
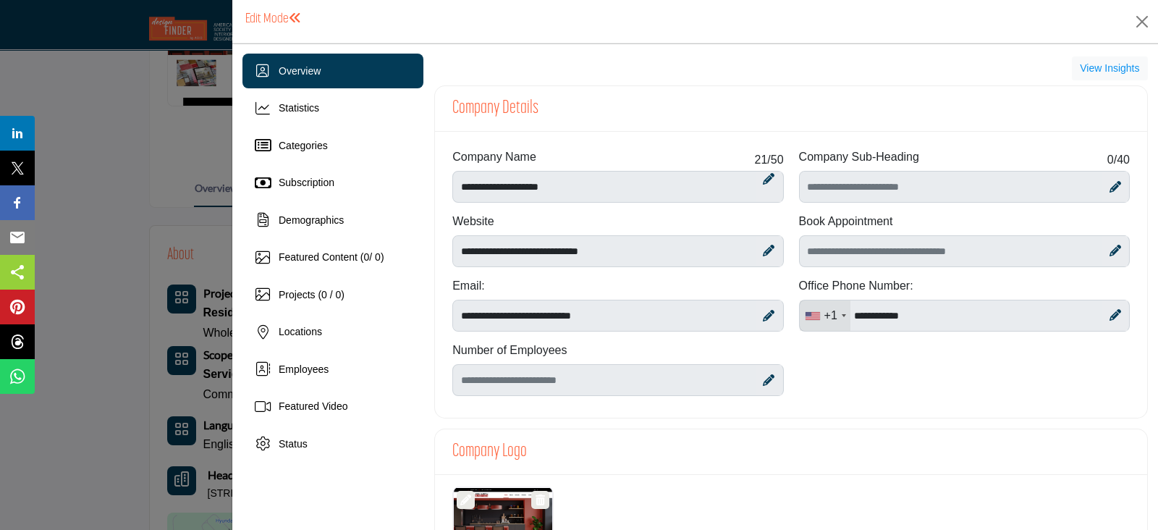
click at [132, 255] on div at bounding box center [579, 265] width 1158 height 530
